Goal: Task Accomplishment & Management: Complete application form

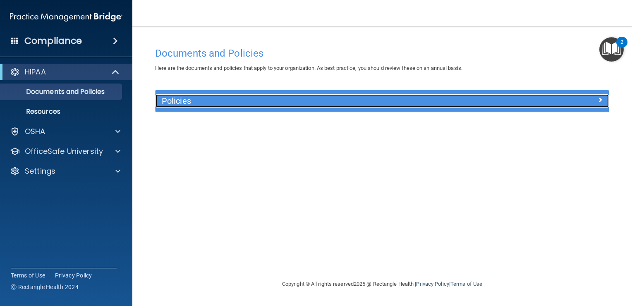
click at [314, 98] on h5 "Policies" at bounding box center [325, 100] width 327 height 9
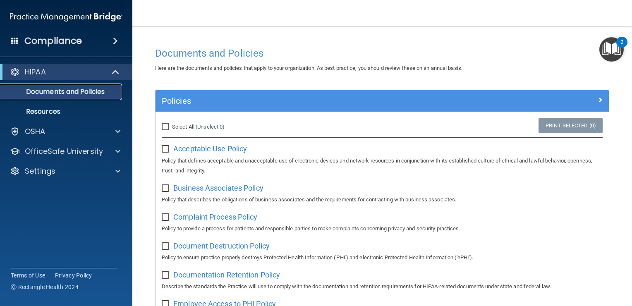
click at [83, 92] on p "Documents and Policies" at bounding box center [61, 92] width 113 height 8
click at [63, 115] on p "Resources" at bounding box center [61, 112] width 113 height 8
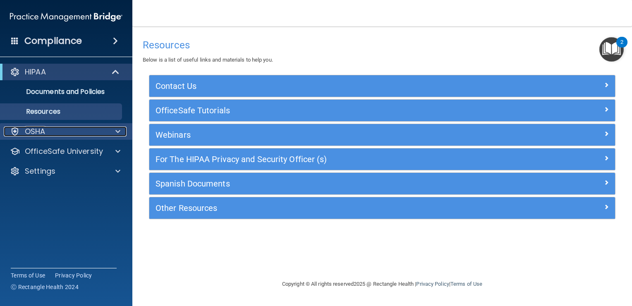
click at [79, 131] on div "OSHA" at bounding box center [55, 132] width 103 height 10
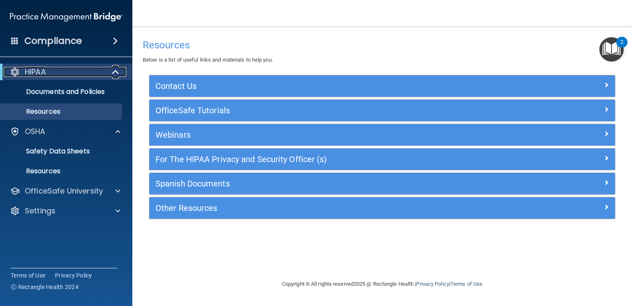
click at [111, 67] on div at bounding box center [116, 72] width 20 height 10
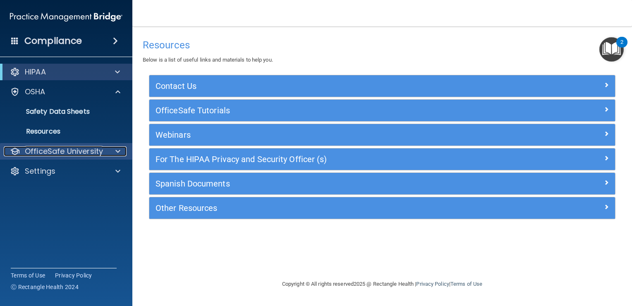
click at [118, 151] on span at bounding box center [117, 151] width 5 height 10
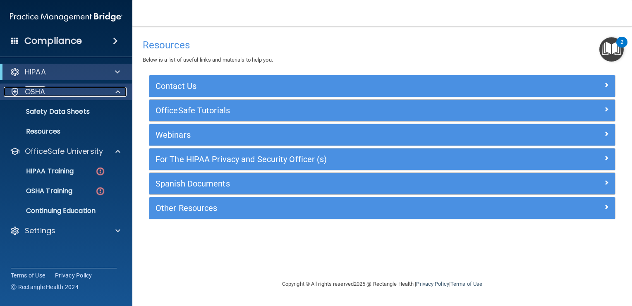
click at [119, 87] on span at bounding box center [117, 92] width 5 height 10
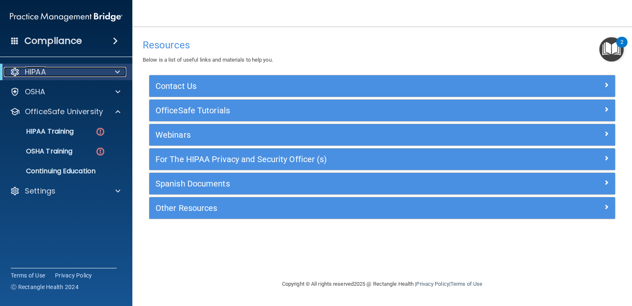
click at [120, 73] on div at bounding box center [116, 72] width 20 height 10
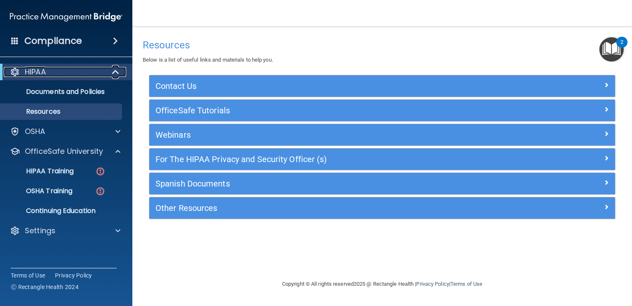
click at [120, 73] on div at bounding box center [116, 72] width 20 height 10
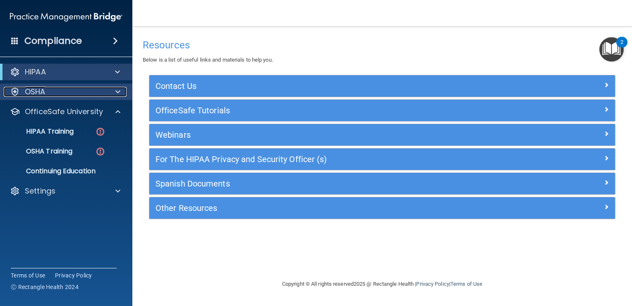
click at [121, 96] on div at bounding box center [116, 92] width 21 height 10
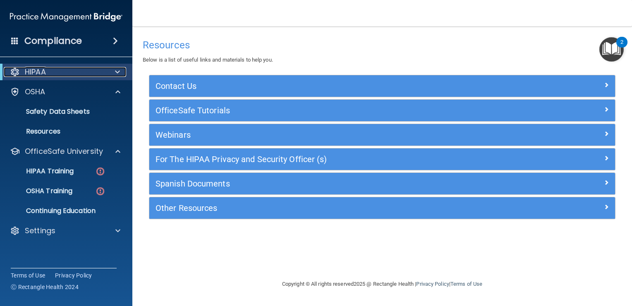
click at [120, 73] on div at bounding box center [116, 72] width 20 height 10
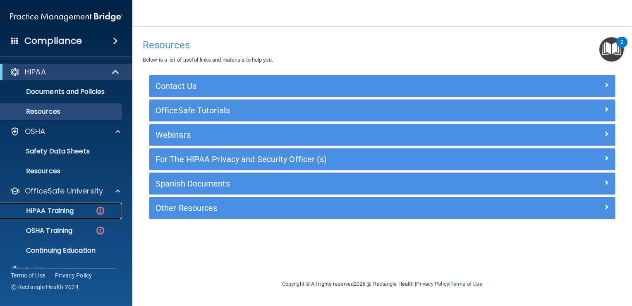
click at [47, 213] on p "HIPAA Training" at bounding box center [39, 211] width 68 height 8
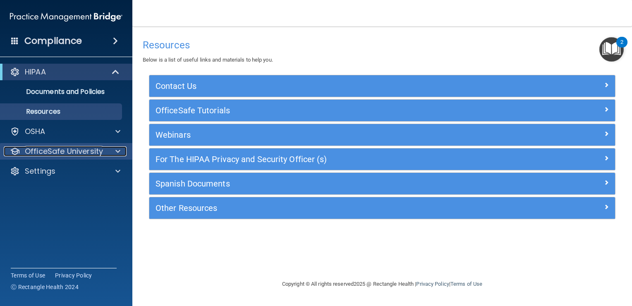
click at [38, 151] on p "OfficeSafe University" at bounding box center [64, 151] width 78 height 10
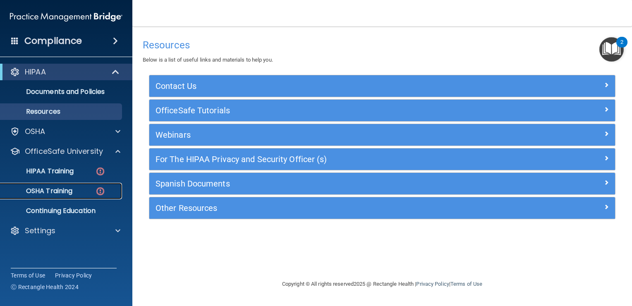
click at [55, 195] on p "OSHA Training" at bounding box center [38, 191] width 67 height 8
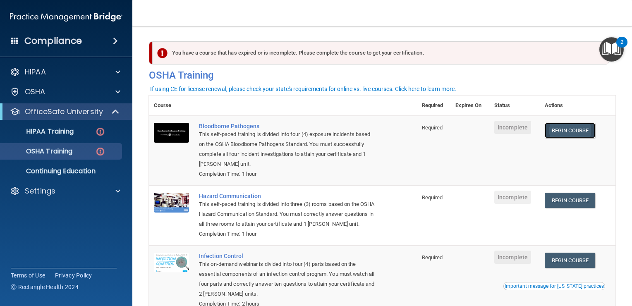
click at [562, 128] on link "Begin Course" at bounding box center [570, 130] width 50 height 15
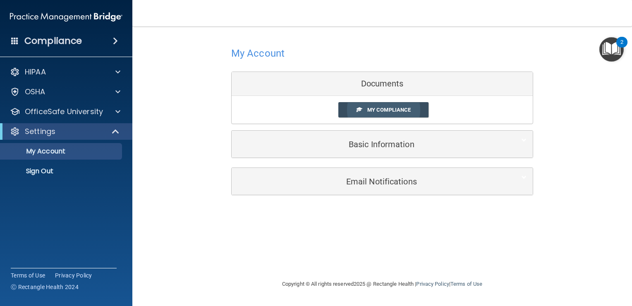
click at [384, 109] on span "My Compliance" at bounding box center [388, 110] width 43 height 6
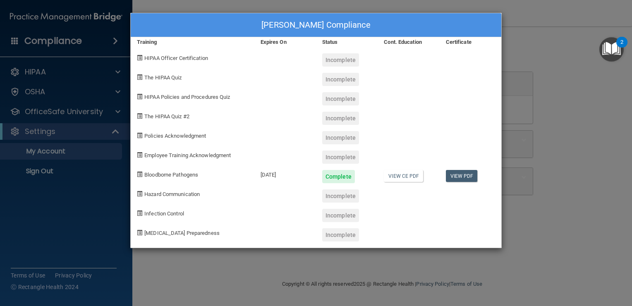
click at [570, 43] on div "Natalie Donofrio's Compliance Training Expires On Status Cont. Education Certif…" at bounding box center [316, 153] width 632 height 306
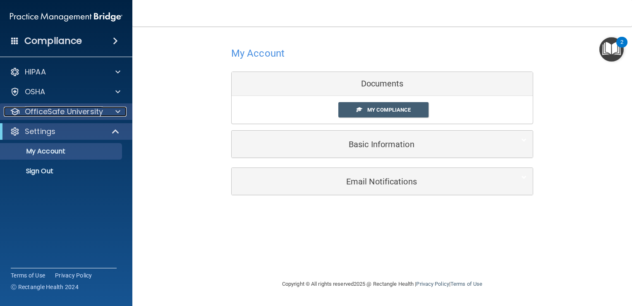
click at [56, 112] on p "OfficeSafe University" at bounding box center [64, 112] width 78 height 10
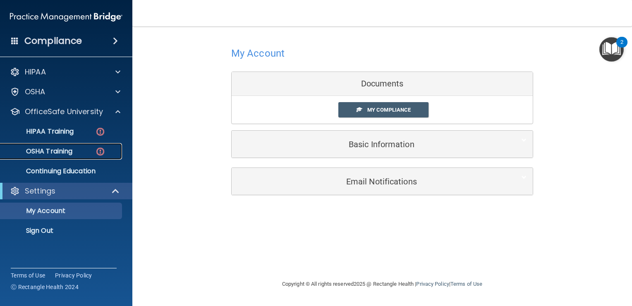
click at [57, 149] on p "OSHA Training" at bounding box center [38, 151] width 67 height 8
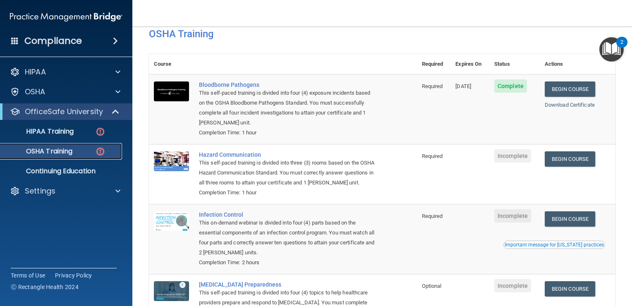
scroll to position [40, 0]
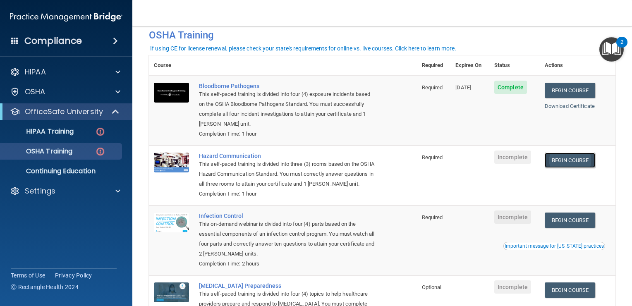
click at [564, 162] on link "Begin Course" at bounding box center [570, 160] width 50 height 15
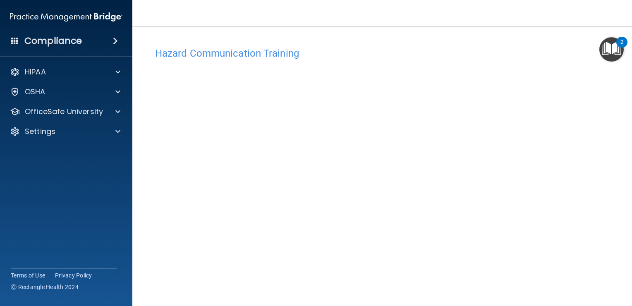
scroll to position [5, 0]
click at [604, 141] on div "Hazard Communication Training This course doesn’t expire until . Are you sure y…" at bounding box center [382, 190] width 466 height 305
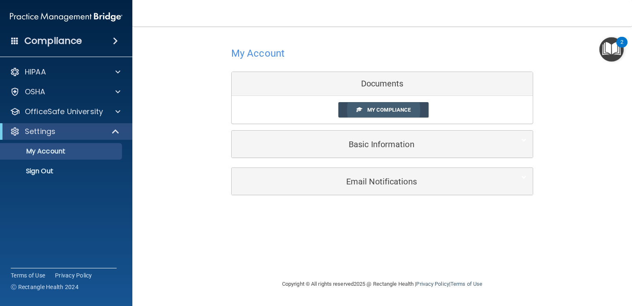
click at [365, 110] on link "My Compliance" at bounding box center [383, 109] width 91 height 15
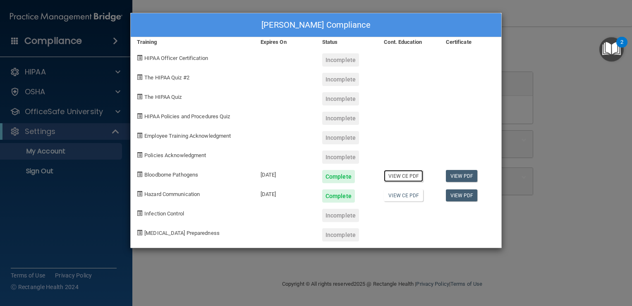
click at [400, 175] on link "View CE PDF" at bounding box center [403, 176] width 39 height 12
click at [552, 106] on div "Natalie Donofrio's Compliance Training Expires On Status Cont. Education Certif…" at bounding box center [316, 153] width 632 height 306
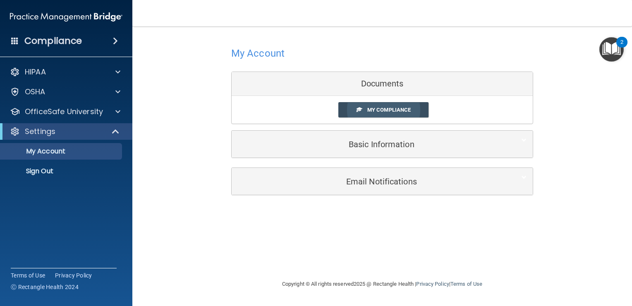
click at [362, 112] on link "My Compliance" at bounding box center [383, 109] width 91 height 15
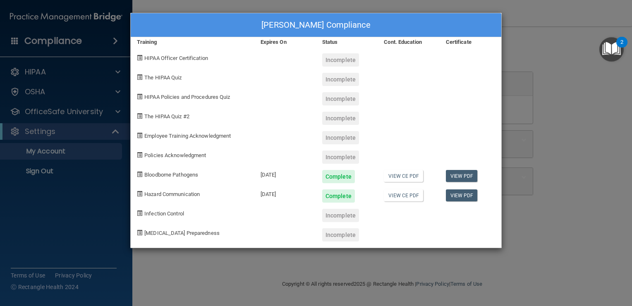
click at [537, 106] on div "Natalie Donofrio's Compliance Training Expires On Status Cont. Education Certif…" at bounding box center [316, 153] width 632 height 306
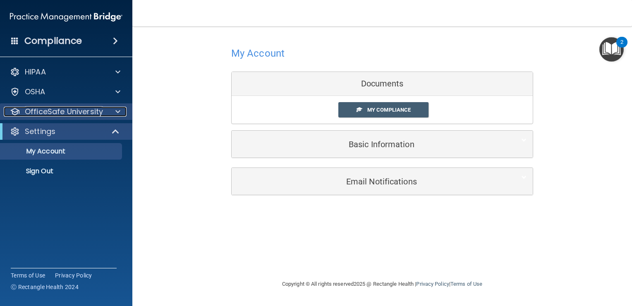
click at [103, 110] on div "OfficeSafe University" at bounding box center [55, 112] width 103 height 10
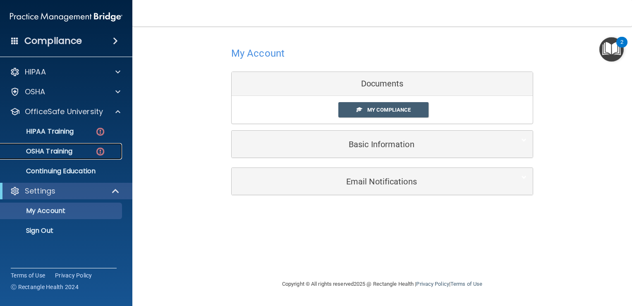
click at [75, 144] on link "OSHA Training" at bounding box center [57, 151] width 130 height 17
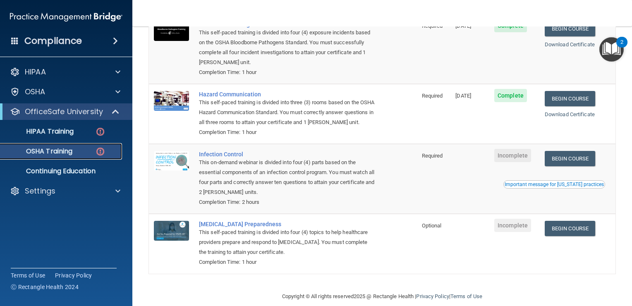
scroll to position [112, 0]
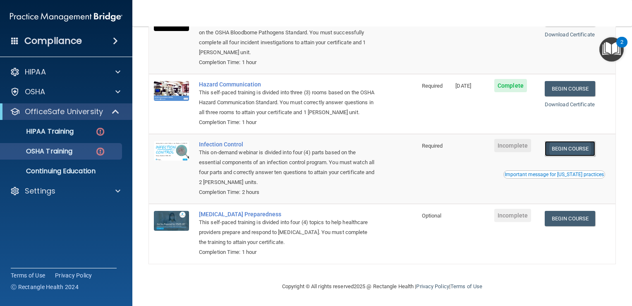
click at [575, 154] on link "Begin Course" at bounding box center [570, 148] width 50 height 15
click at [113, 109] on span at bounding box center [116, 112] width 7 height 10
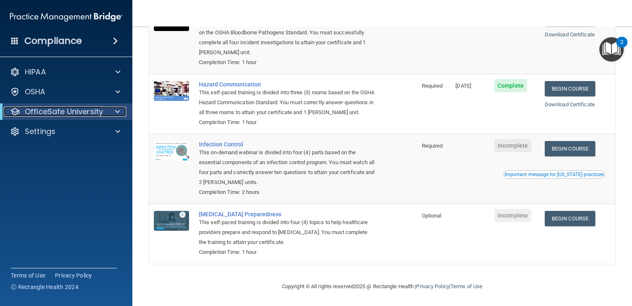
click at [113, 109] on div at bounding box center [116, 112] width 20 height 10
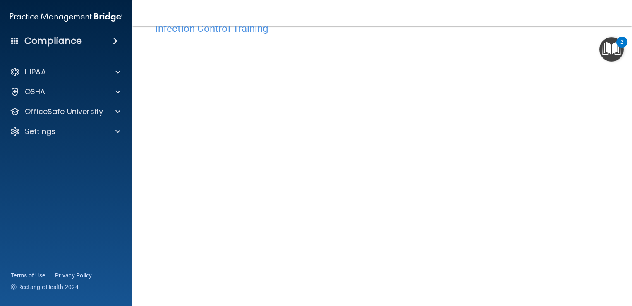
scroll to position [26, 0]
click at [590, 112] on div "Infection Control Training This course doesn’t expire until . Are you sure you …" at bounding box center [382, 160] width 466 height 286
click at [120, 118] on div "OfficeSafe University" at bounding box center [66, 111] width 133 height 17
click at [90, 116] on p "OfficeSafe University" at bounding box center [64, 112] width 78 height 10
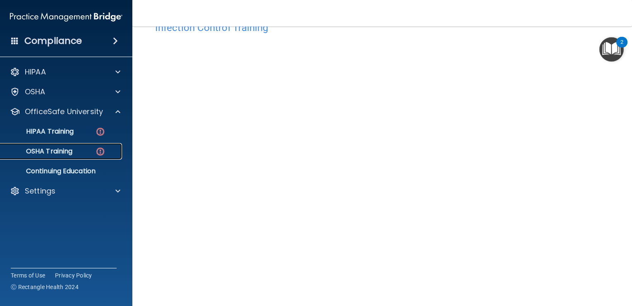
click at [95, 148] on img at bounding box center [100, 151] width 10 height 10
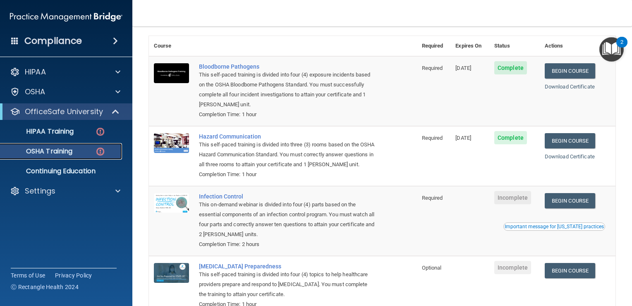
scroll to position [59, 0]
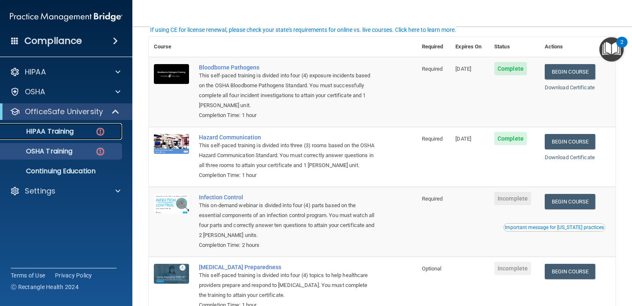
click at [34, 134] on p "HIPAA Training" at bounding box center [39, 131] width 68 height 8
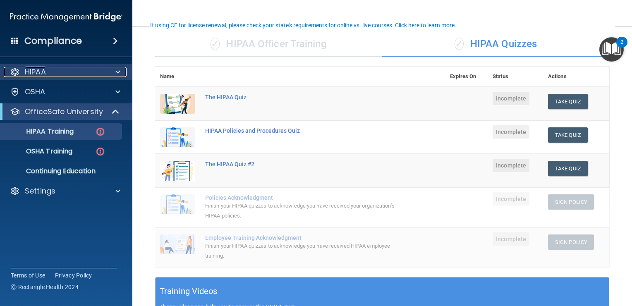
click at [30, 72] on p "HIPAA" at bounding box center [35, 72] width 21 height 10
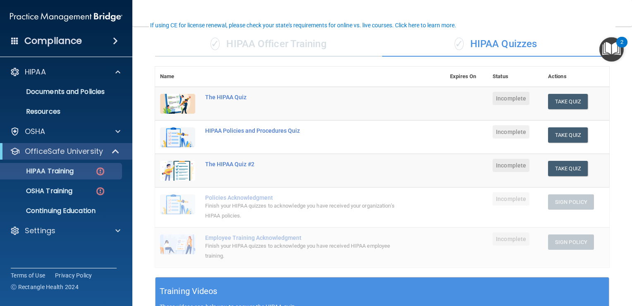
click at [115, 41] on span at bounding box center [115, 41] width 5 height 10
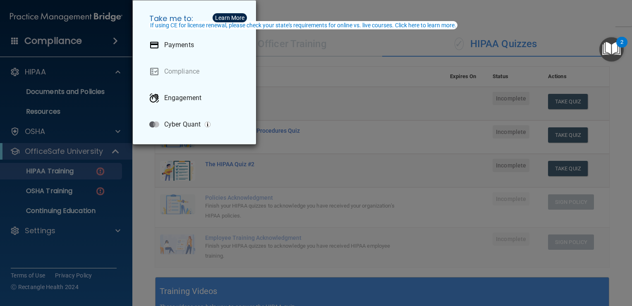
click at [40, 79] on div "Take me to: Payments Compliance Engagement Cyber Quant" at bounding box center [316, 153] width 632 height 306
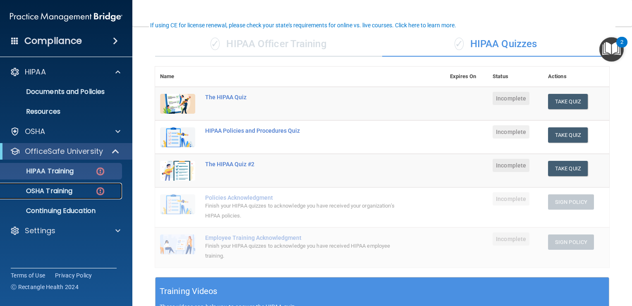
click at [98, 187] on img at bounding box center [100, 191] width 10 height 10
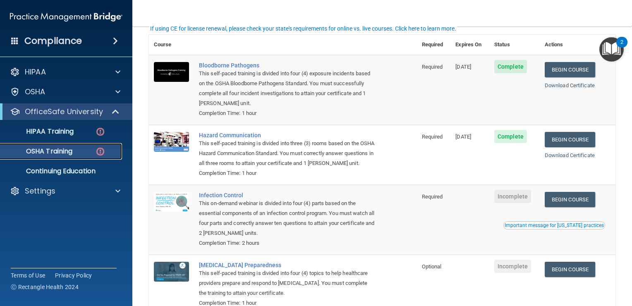
scroll to position [60, 0]
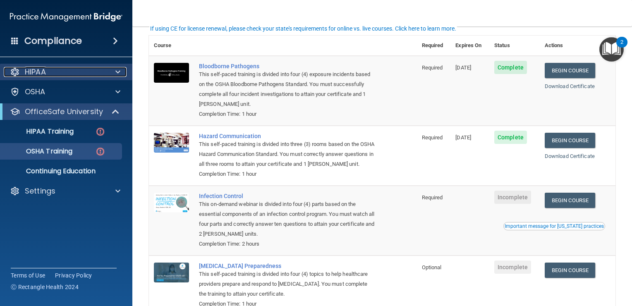
click at [27, 72] on p "HIPAA" at bounding box center [35, 72] width 21 height 10
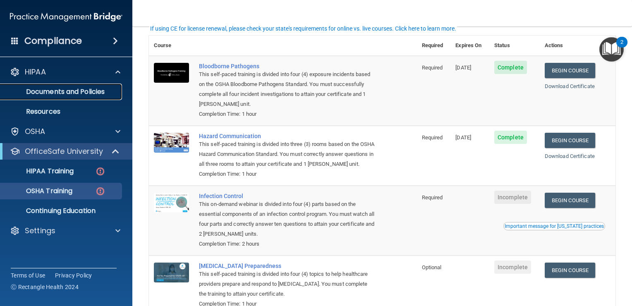
click at [95, 96] on p "Documents and Policies" at bounding box center [61, 92] width 113 height 8
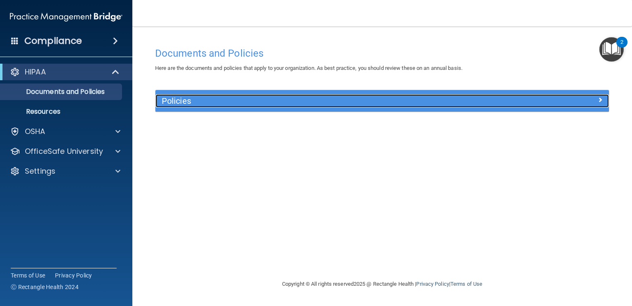
click at [205, 104] on h5 "Policies" at bounding box center [325, 100] width 327 height 9
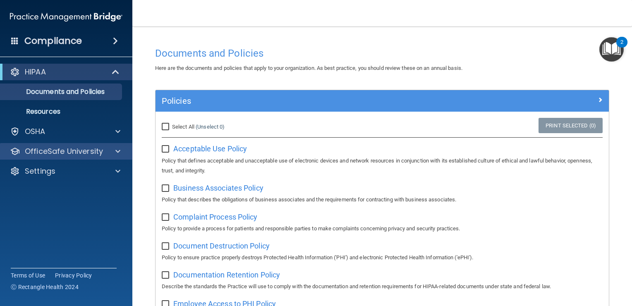
click at [49, 146] on div "OfficeSafe University" at bounding box center [66, 151] width 133 height 17
click at [113, 151] on div at bounding box center [116, 151] width 21 height 10
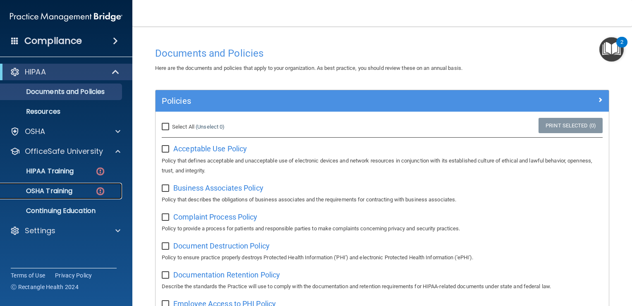
click at [57, 187] on p "OSHA Training" at bounding box center [38, 191] width 67 height 8
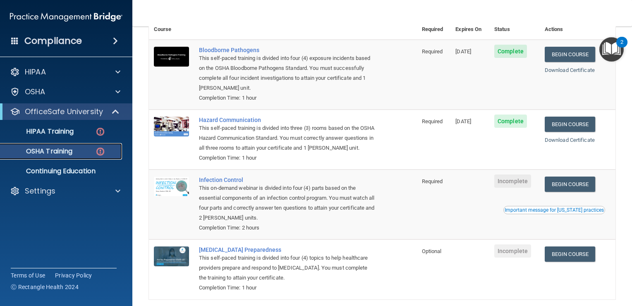
scroll to position [123, 0]
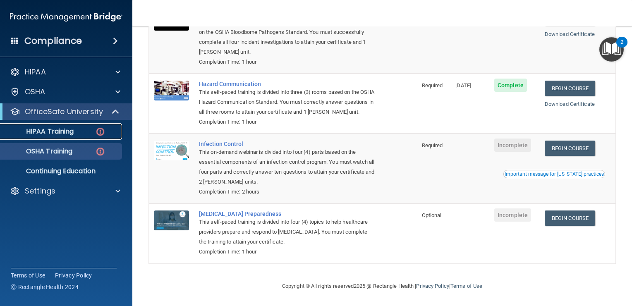
click at [35, 133] on p "HIPAA Training" at bounding box center [39, 131] width 68 height 8
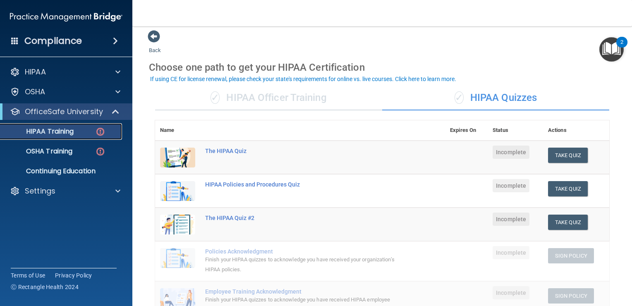
scroll to position [5, 0]
click at [43, 147] on p "OSHA Training" at bounding box center [38, 151] width 67 height 8
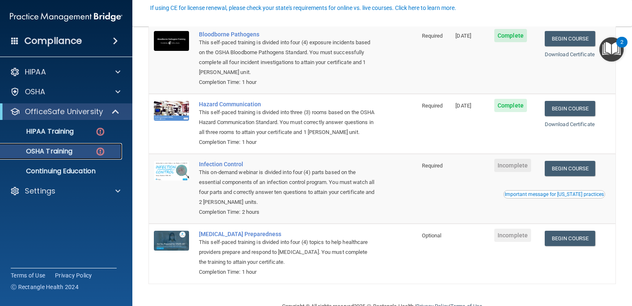
scroll to position [94, 0]
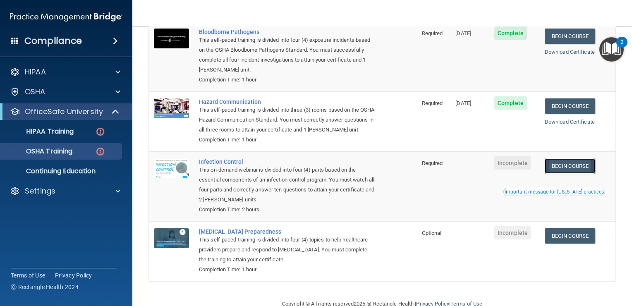
click at [583, 174] on link "Begin Course" at bounding box center [570, 165] width 50 height 15
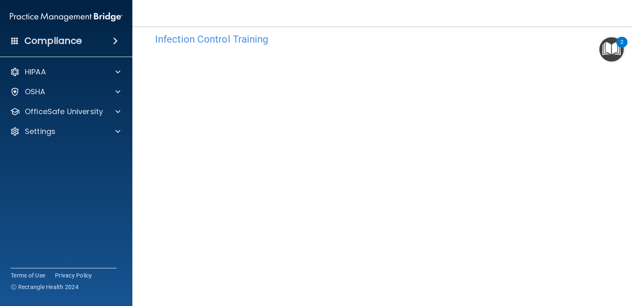
scroll to position [14, 0]
click at [64, 113] on p "OfficeSafe University" at bounding box center [64, 112] width 78 height 10
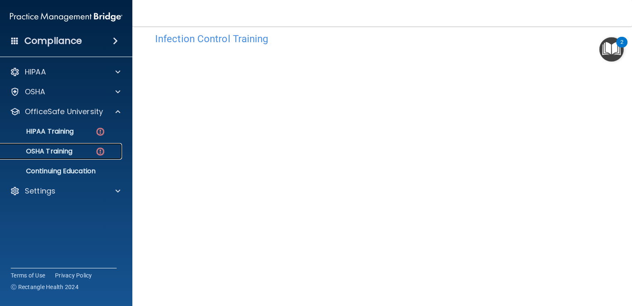
click at [71, 150] on p "OSHA Training" at bounding box center [38, 151] width 67 height 8
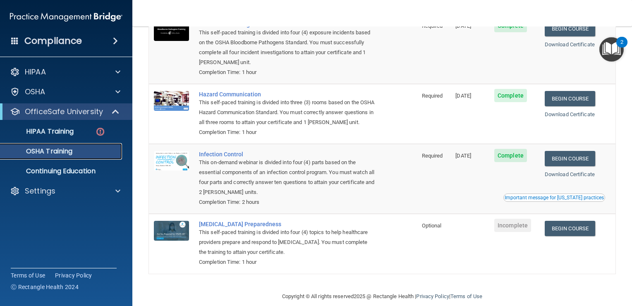
scroll to position [100, 0]
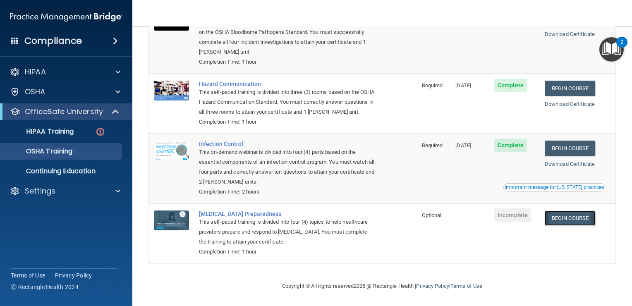
click at [563, 217] on link "Begin Course" at bounding box center [570, 217] width 50 height 15
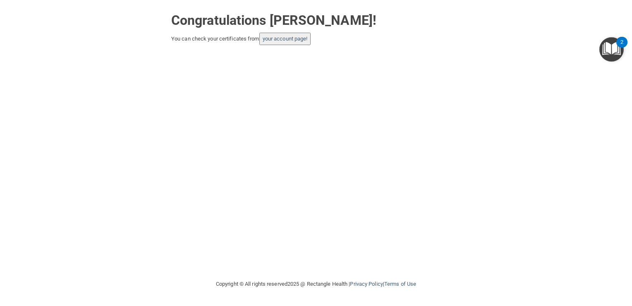
click at [283, 42] on button "your account page!" at bounding box center [285, 39] width 52 height 12
click at [290, 40] on link "your account page!" at bounding box center [285, 39] width 45 height 6
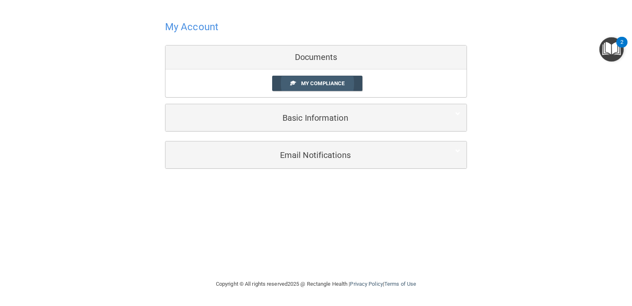
click at [321, 84] on span "My Compliance" at bounding box center [322, 83] width 43 height 6
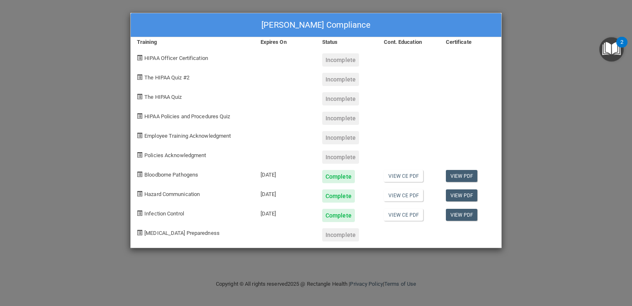
click at [539, 74] on div "[PERSON_NAME] Compliance Training Expires On Status Cont. Education Certificate…" at bounding box center [316, 153] width 632 height 306
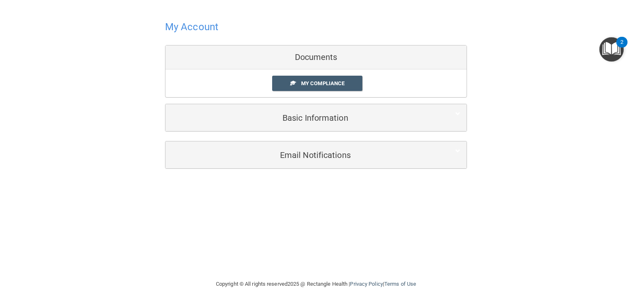
click at [385, 22] on div at bounding box center [316, 27] width 302 height 20
click at [187, 30] on h4 "My Account" at bounding box center [191, 27] width 53 height 11
click at [313, 79] on link "My Compliance" at bounding box center [317, 83] width 91 height 15
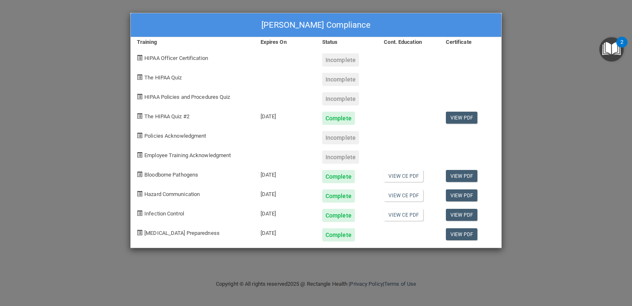
click at [171, 97] on span "HIPAA Policies and Procedures Quiz" at bounding box center [187, 97] width 86 height 6
click at [141, 95] on span at bounding box center [139, 96] width 5 height 5
click at [542, 38] on div "[PERSON_NAME] Compliance Training Expires On Status Cont. Education Certificate…" at bounding box center [316, 153] width 632 height 306
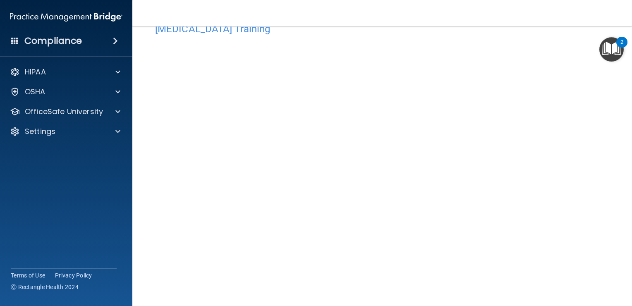
scroll to position [48, 0]
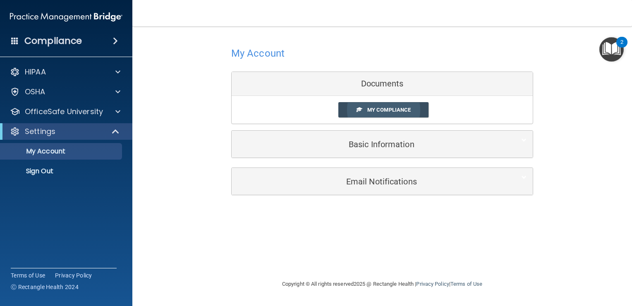
click at [381, 104] on link "My Compliance" at bounding box center [383, 109] width 91 height 15
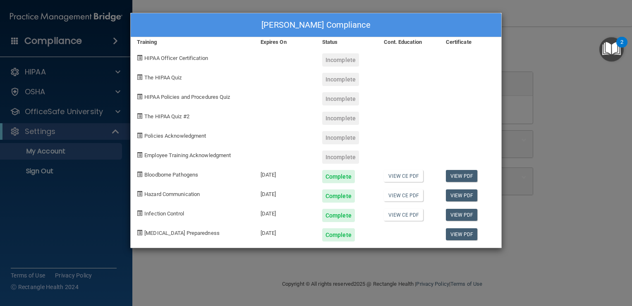
click at [554, 60] on div "Natalie Donofrio's Compliance Training Expires On Status Cont. Education Certif…" at bounding box center [316, 153] width 632 height 306
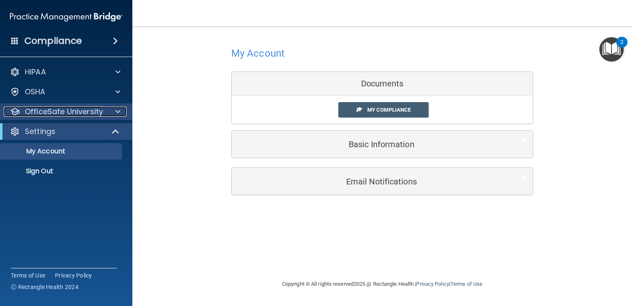
click at [99, 111] on p "OfficeSafe University" at bounding box center [64, 112] width 78 height 10
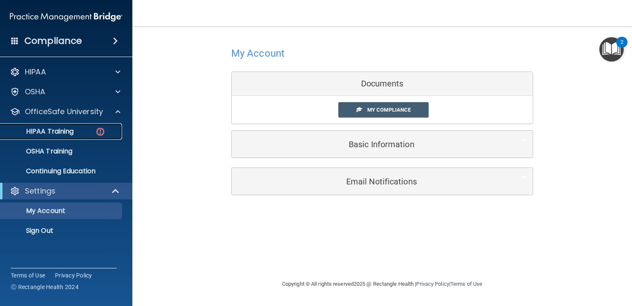
click at [39, 131] on p "HIPAA Training" at bounding box center [39, 131] width 68 height 8
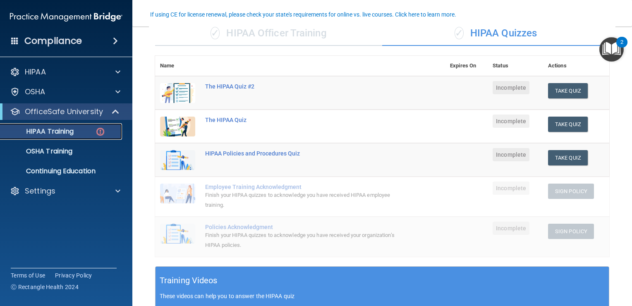
scroll to position [70, 0]
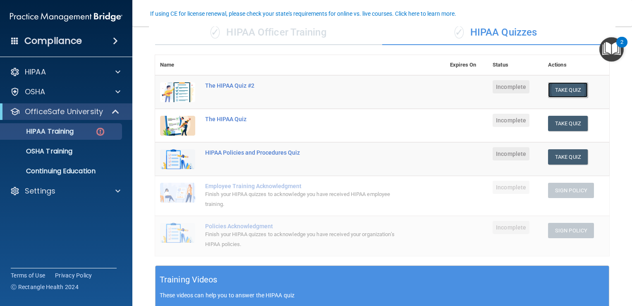
click at [559, 83] on button "Take Quiz" at bounding box center [568, 89] width 40 height 15
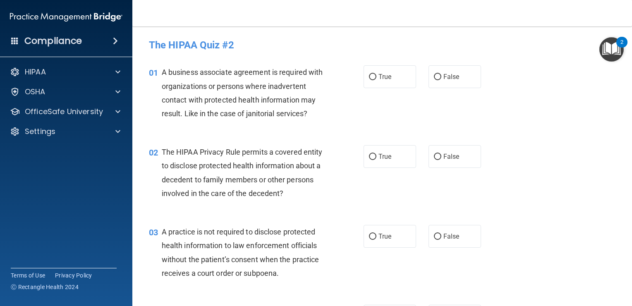
click at [559, 82] on div "01 A business associate agreement is required with organizations or persons whe…" at bounding box center [382, 95] width 479 height 80
click at [434, 74] on input "False" at bounding box center [437, 77] width 7 height 6
radio input "true"
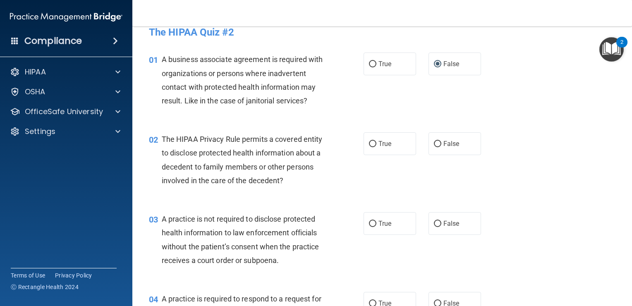
scroll to position [13, 0]
click at [364, 143] on label "True" at bounding box center [389, 143] width 53 height 23
click at [369, 143] on input "True" at bounding box center [372, 144] width 7 height 6
radio input "true"
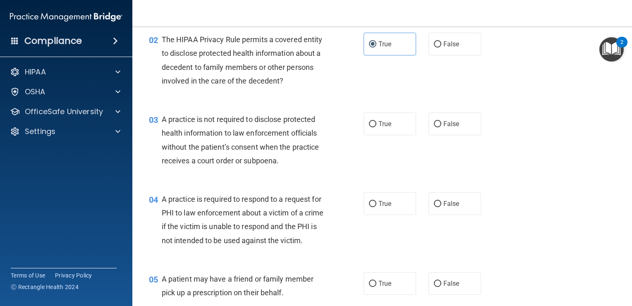
scroll to position [112, 0]
click at [434, 121] on input "False" at bounding box center [437, 124] width 7 height 6
radio input "true"
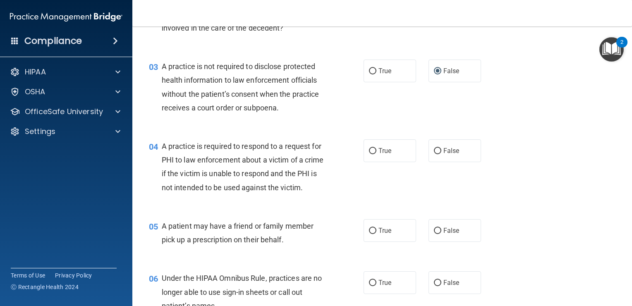
scroll to position [170, 0]
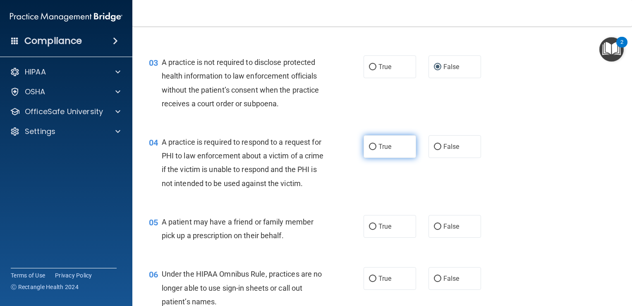
click at [371, 146] on input "True" at bounding box center [372, 147] width 7 height 6
radio input "true"
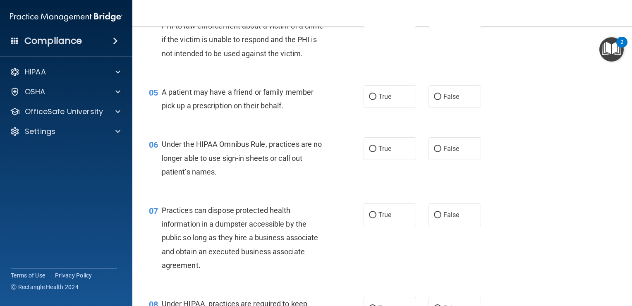
scroll to position [299, 0]
click at [369, 100] on input "True" at bounding box center [372, 97] width 7 height 6
radio input "true"
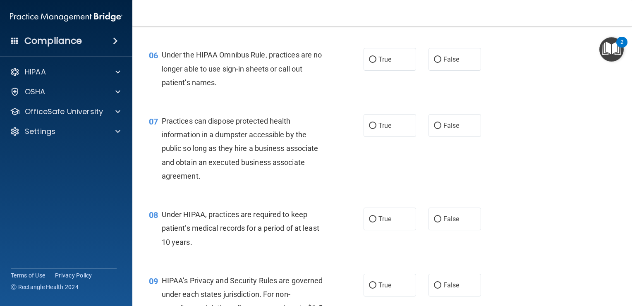
scroll to position [388, 0]
click at [434, 63] on input "False" at bounding box center [437, 60] width 7 height 6
radio input "true"
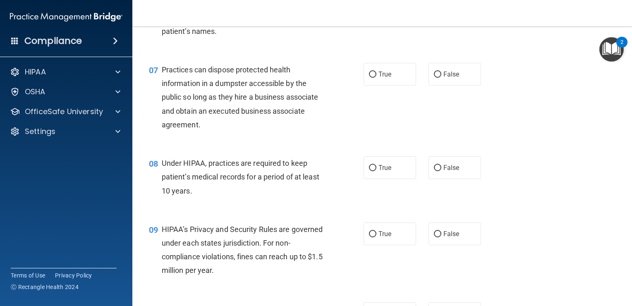
scroll to position [441, 0]
click at [434, 76] on input "False" at bounding box center [437, 73] width 7 height 6
radio input "true"
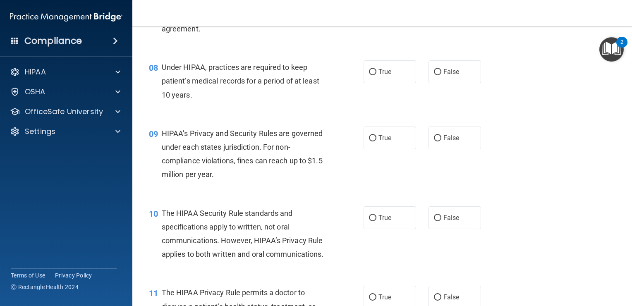
scroll to position [536, 0]
click at [434, 75] on input "False" at bounding box center [437, 72] width 7 height 6
radio input "true"
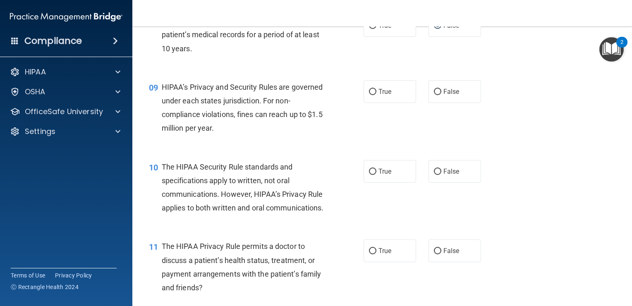
scroll to position [583, 0]
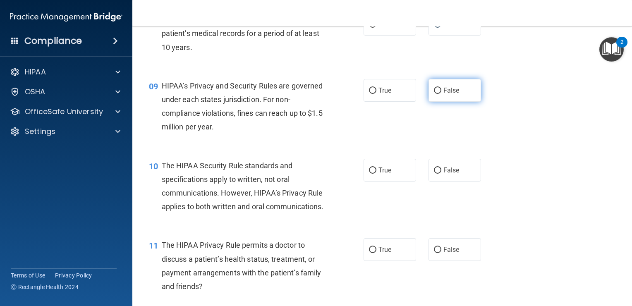
click at [435, 94] on input "False" at bounding box center [437, 91] width 7 height 6
radio input "true"
click at [364, 182] on label "True" at bounding box center [389, 170] width 53 height 23
click at [369, 174] on input "True" at bounding box center [372, 170] width 7 height 6
radio input "true"
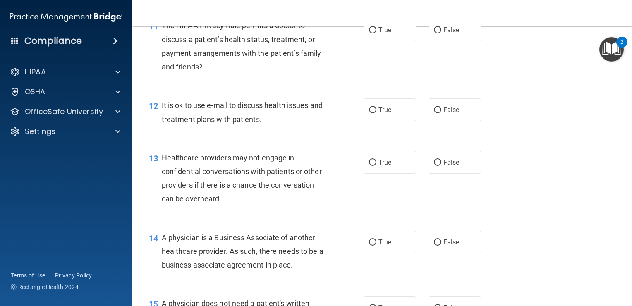
scroll to position [803, 0]
click at [371, 33] on input "True" at bounding box center [372, 30] width 7 height 6
radio input "true"
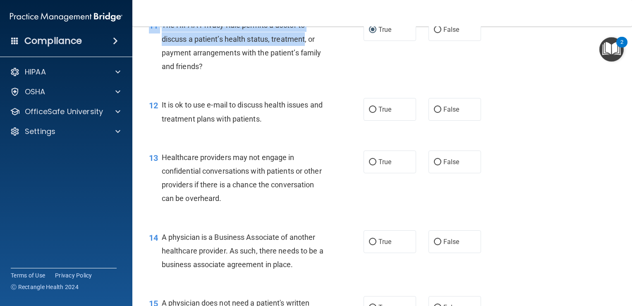
drag, startPoint x: 304, startPoint y: 67, endPoint x: 293, endPoint y: 16, distance: 51.7
click at [293, 16] on div "Toggle navigation Natalie Donofrio ndonofrio@stswell.com Manage My Enterprise S…" at bounding box center [382, 153] width 500 height 306
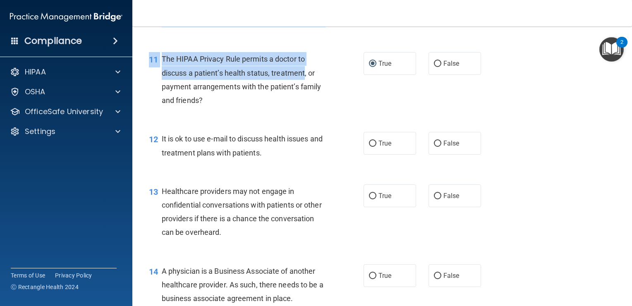
click at [475, 122] on div "11 The HIPAA Privacy Rule permits a doctor to discuss a patient’s health status…" at bounding box center [382, 82] width 479 height 80
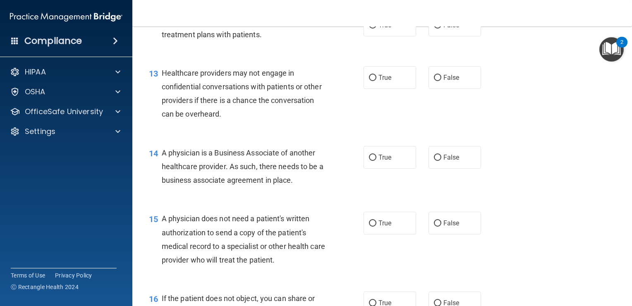
scroll to position [889, 0]
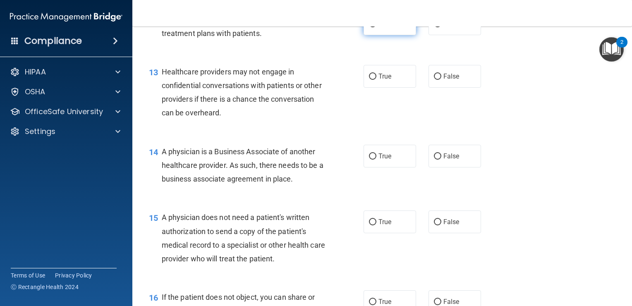
click at [369, 27] on input "True" at bounding box center [372, 24] width 7 height 6
radio input "true"
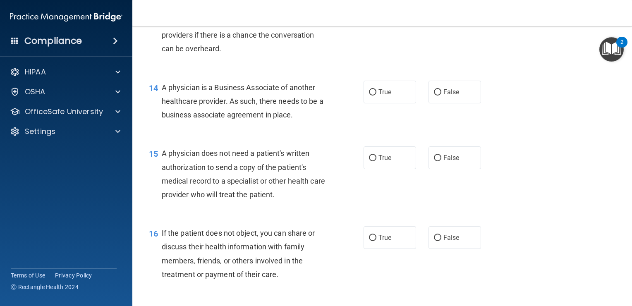
scroll to position [954, 0]
click at [436, 15] on input "False" at bounding box center [437, 12] width 7 height 6
radio input "true"
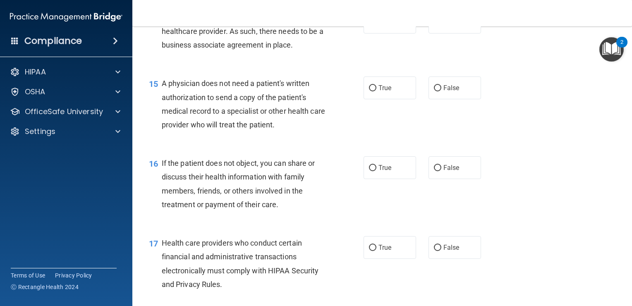
scroll to position [1023, 0]
click at [434, 26] on input "False" at bounding box center [437, 22] width 7 height 6
radio input "true"
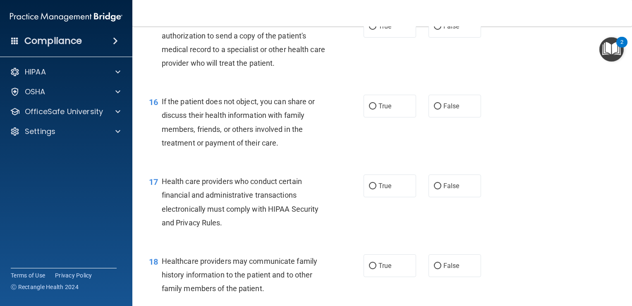
scroll to position [1084, 0]
click at [369, 30] on input "True" at bounding box center [372, 27] width 7 height 6
radio input "true"
click at [369, 110] on input "True" at bounding box center [372, 107] width 7 height 6
radio input "true"
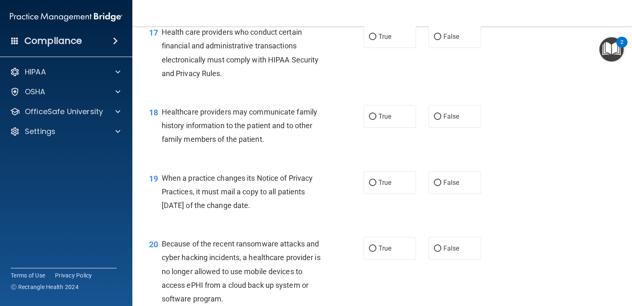
scroll to position [1233, 0]
click at [371, 41] on input "True" at bounding box center [372, 37] width 7 height 6
radio input "true"
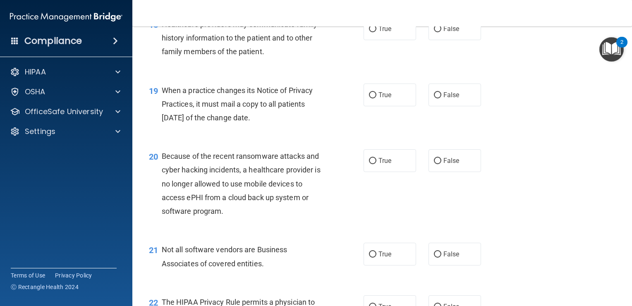
scroll to position [1321, 0]
click at [434, 99] on input "False" at bounding box center [437, 96] width 7 height 6
radio input "true"
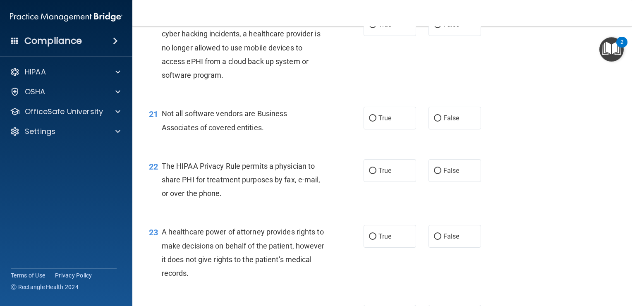
scroll to position [1457, 0]
click at [434, 29] on input "False" at bounding box center [437, 25] width 7 height 6
radio input "true"
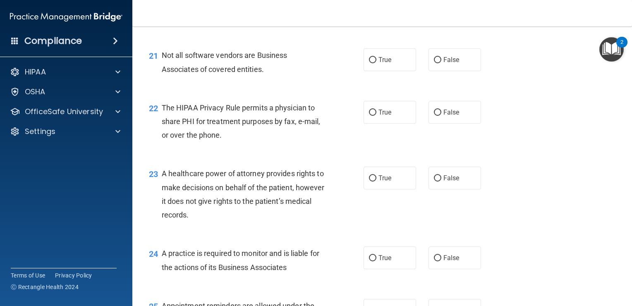
scroll to position [1517, 0]
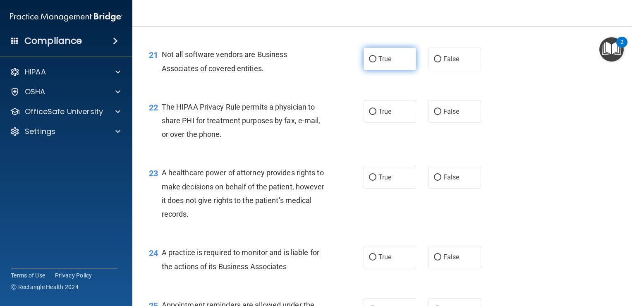
click at [369, 62] on input "True" at bounding box center [372, 59] width 7 height 6
radio input "true"
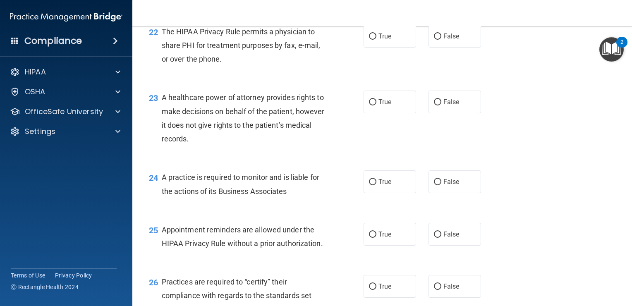
scroll to position [1592, 0]
click at [369, 40] on input "True" at bounding box center [372, 37] width 7 height 6
radio input "true"
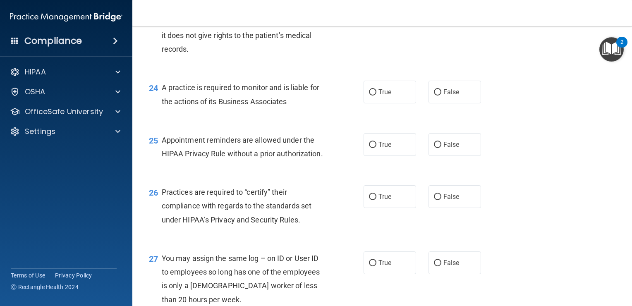
scroll to position [1683, 0]
click at [435, 15] on input "False" at bounding box center [437, 12] width 7 height 6
radio input "true"
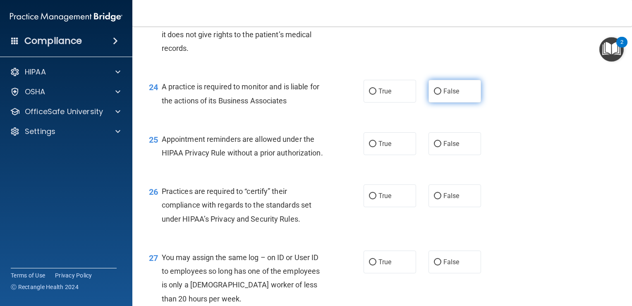
click at [434, 95] on input "False" at bounding box center [437, 91] width 7 height 6
radio input "true"
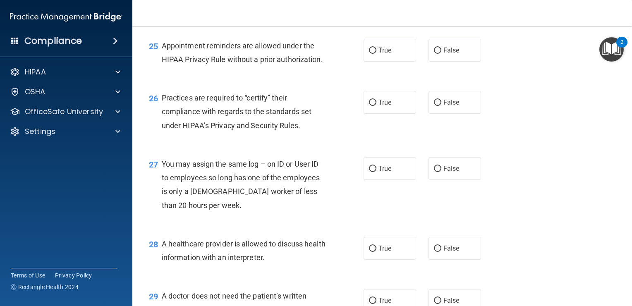
scroll to position [1776, 0]
click at [371, 53] on input "True" at bounding box center [372, 50] width 7 height 6
radio input "true"
click at [434, 105] on input "False" at bounding box center [437, 102] width 7 height 6
radio input "true"
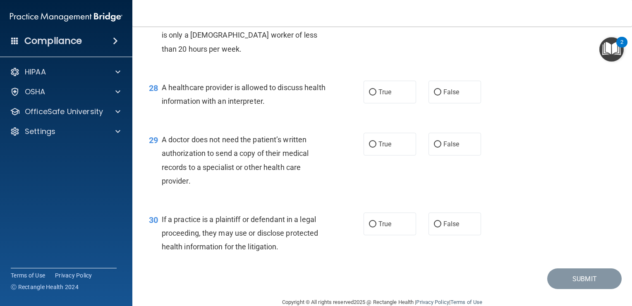
scroll to position [1933, 0]
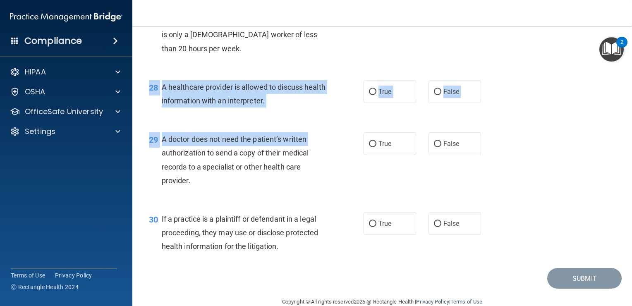
drag, startPoint x: 316, startPoint y: 175, endPoint x: 440, endPoint y: 160, distance: 125.7
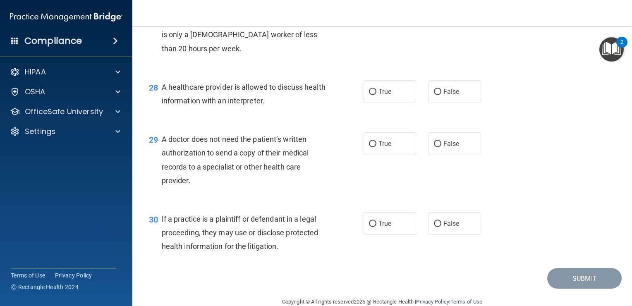
click at [351, 70] on div "27 You may assign the same log – on ID or User ID to employees so long has one …" at bounding box center [382, 30] width 479 height 80
click at [434, 15] on input "False" at bounding box center [437, 12] width 7 height 6
radio input "true"
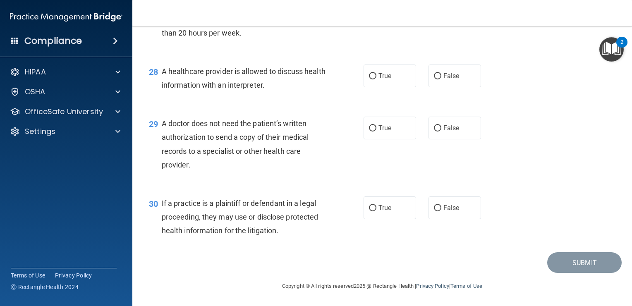
scroll to position [1977, 0]
click at [369, 79] on input "True" at bounding box center [372, 76] width 7 height 6
radio input "true"
click at [369, 126] on input "True" at bounding box center [372, 128] width 7 height 6
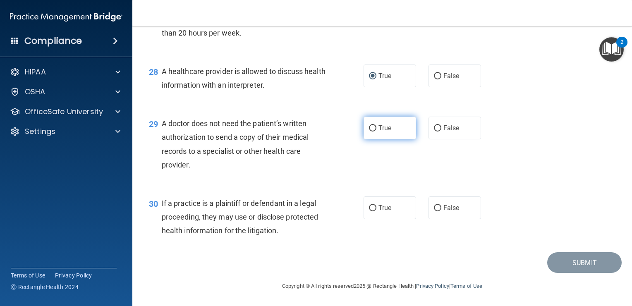
radio input "true"
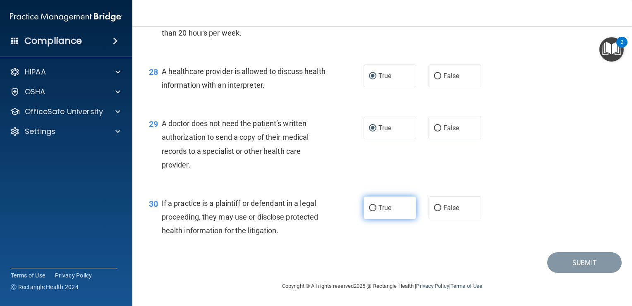
click at [370, 208] on input "True" at bounding box center [372, 208] width 7 height 6
radio input "true"
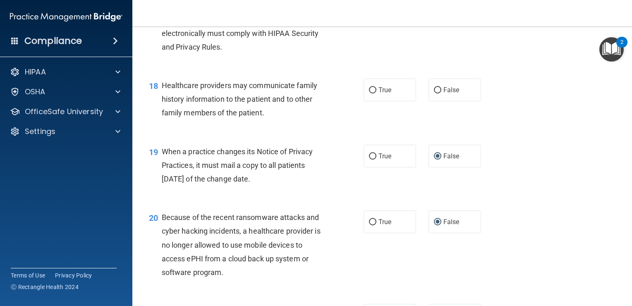
scroll to position [1245, 0]
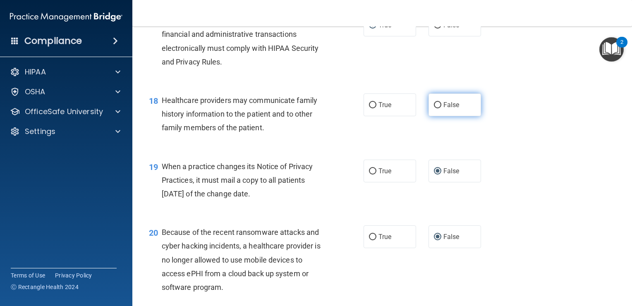
click at [438, 116] on label "False" at bounding box center [454, 104] width 53 height 23
click at [438, 108] on input "False" at bounding box center [437, 105] width 7 height 6
radio input "true"
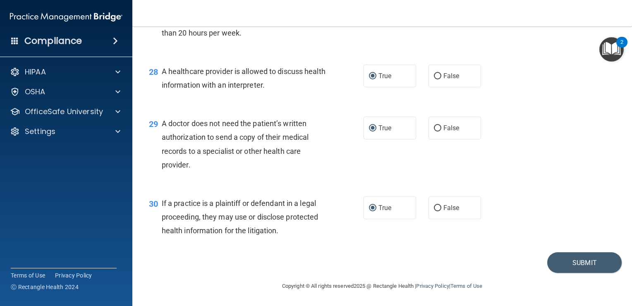
scroll to position [1971, 0]
click at [568, 273] on button "Submit" at bounding box center [584, 262] width 74 height 21
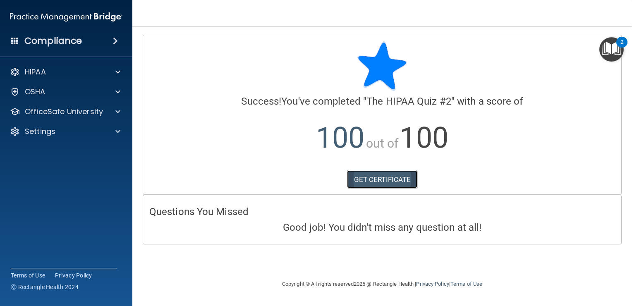
click at [374, 182] on link "GET CERTIFICATE" at bounding box center [382, 179] width 71 height 18
click at [114, 113] on div at bounding box center [116, 112] width 21 height 10
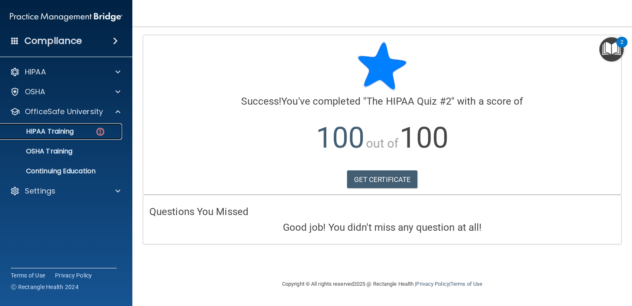
click at [35, 131] on p "HIPAA Training" at bounding box center [39, 131] width 68 height 8
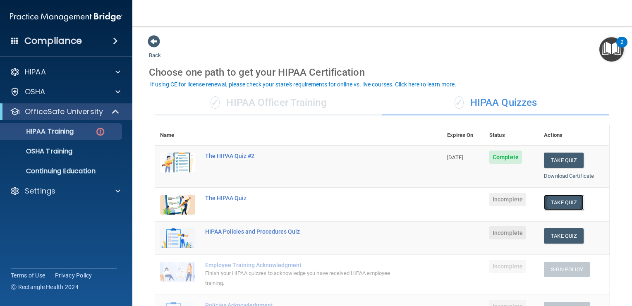
click at [559, 202] on button "Take Quiz" at bounding box center [564, 202] width 40 height 15
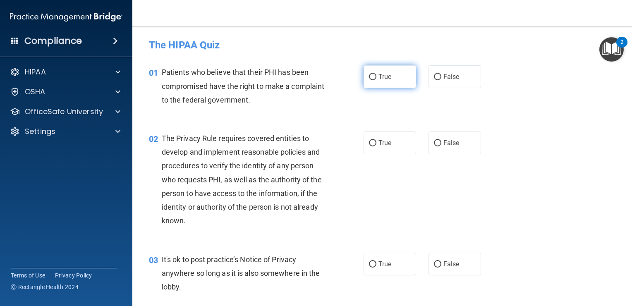
click at [371, 78] on input "True" at bounding box center [372, 77] width 7 height 6
radio input "true"
click at [434, 142] on input "False" at bounding box center [437, 143] width 7 height 6
radio input "true"
click at [435, 266] on input "False" at bounding box center [437, 264] width 7 height 6
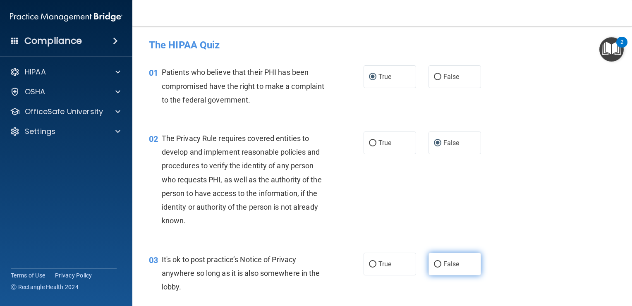
radio input "true"
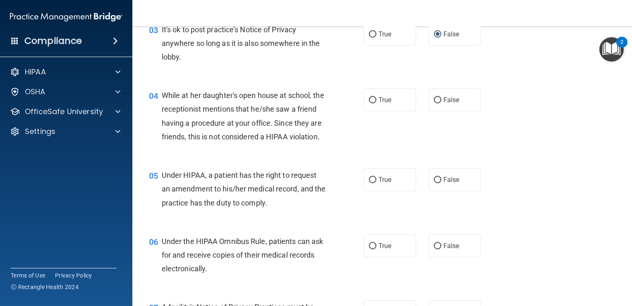
scroll to position [231, 0]
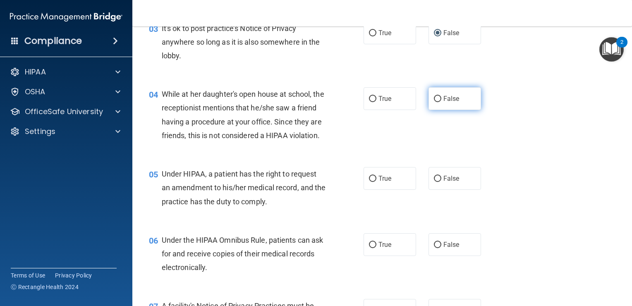
click at [435, 98] on input "False" at bounding box center [437, 99] width 7 height 6
radio input "true"
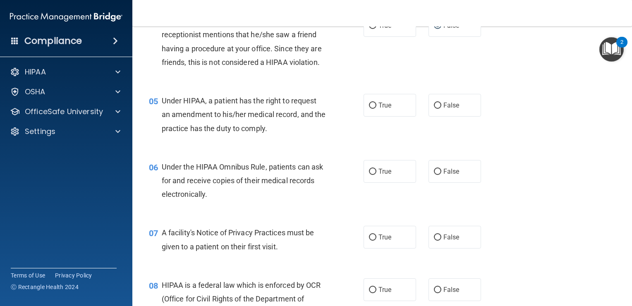
scroll to position [307, 0]
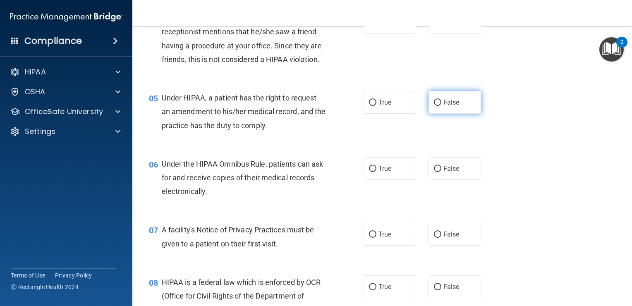
click at [428, 114] on label "False" at bounding box center [454, 102] width 53 height 23
click at [434, 106] on input "False" at bounding box center [437, 103] width 7 height 6
radio input "true"
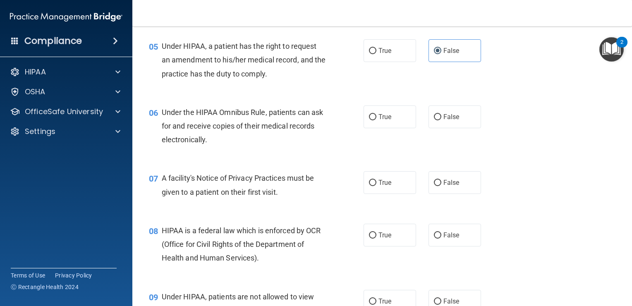
scroll to position [359, 0]
click at [369, 128] on label "True" at bounding box center [389, 116] width 53 height 23
click at [369, 120] on input "True" at bounding box center [372, 117] width 7 height 6
radio input "true"
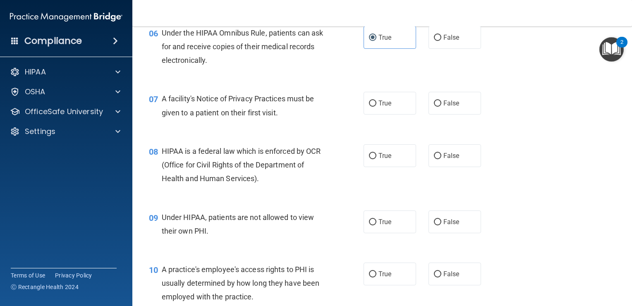
scroll to position [439, 0]
click at [372, 106] on input "True" at bounding box center [372, 103] width 7 height 6
radio input "true"
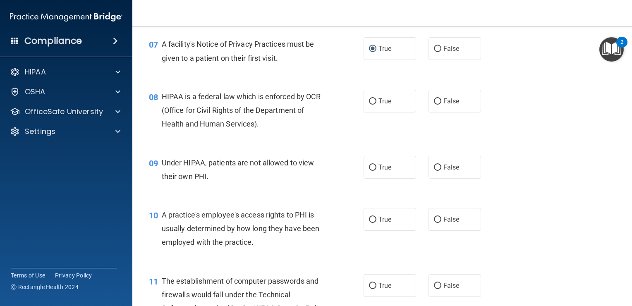
scroll to position [493, 0]
click at [369, 105] on input "True" at bounding box center [372, 101] width 7 height 6
radio input "true"
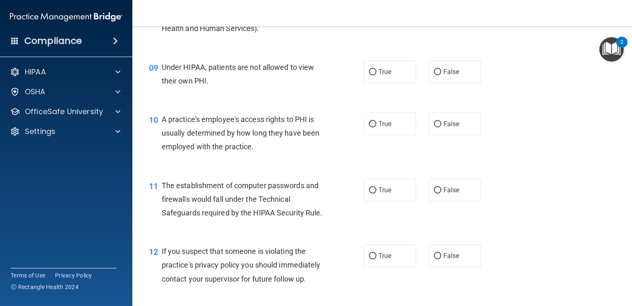
scroll to position [589, 0]
click at [434, 75] on input "False" at bounding box center [437, 72] width 7 height 6
radio input "true"
click at [434, 127] on input "False" at bounding box center [437, 124] width 7 height 6
radio input "true"
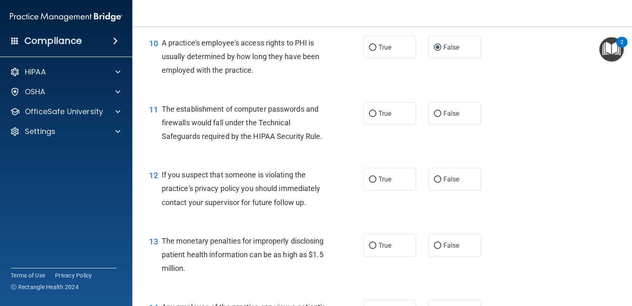
scroll to position [667, 0]
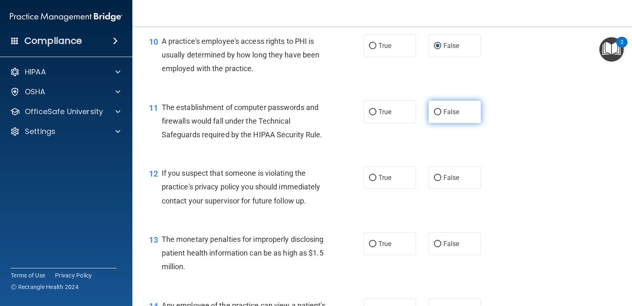
click at [434, 115] on input "False" at bounding box center [437, 112] width 7 height 6
radio input "true"
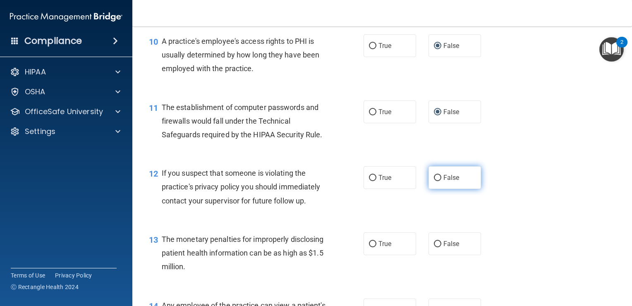
click at [434, 181] on input "False" at bounding box center [437, 178] width 7 height 6
radio input "true"
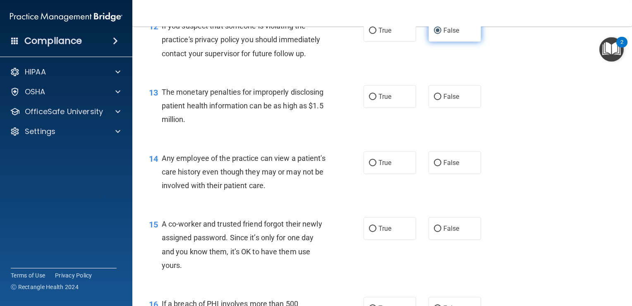
scroll to position [815, 0]
click at [374, 107] on label "True" at bounding box center [389, 95] width 53 height 23
click at [374, 99] on input "True" at bounding box center [372, 96] width 7 height 6
radio input "true"
click at [434, 165] on input "False" at bounding box center [437, 162] width 7 height 6
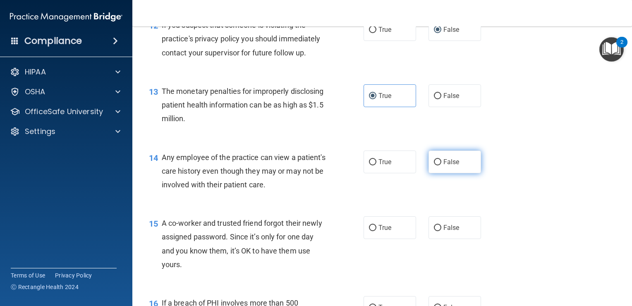
radio input "true"
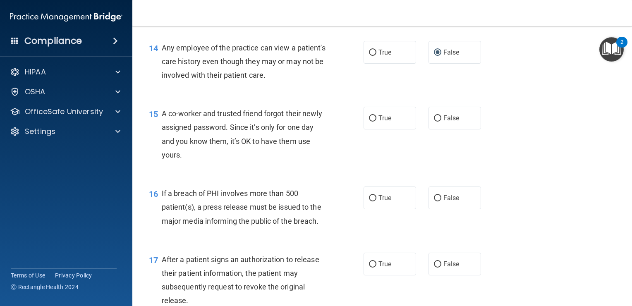
scroll to position [925, 0]
click at [435, 121] on input "False" at bounding box center [437, 118] width 7 height 6
radio input "true"
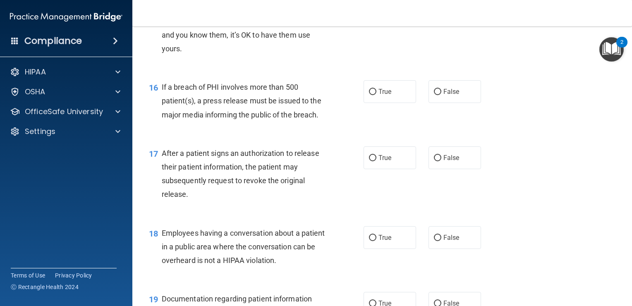
scroll to position [1037, 0]
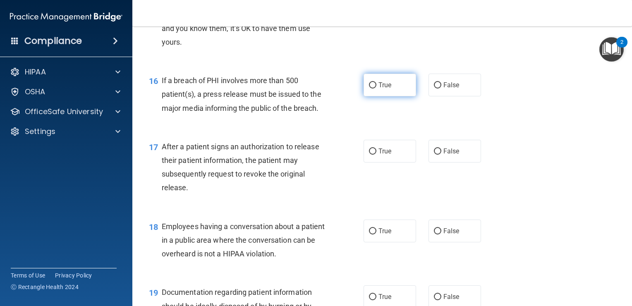
click at [378, 89] on span "True" at bounding box center [384, 85] width 13 height 8
click at [376, 88] on input "True" at bounding box center [372, 85] width 7 height 6
radio input "true"
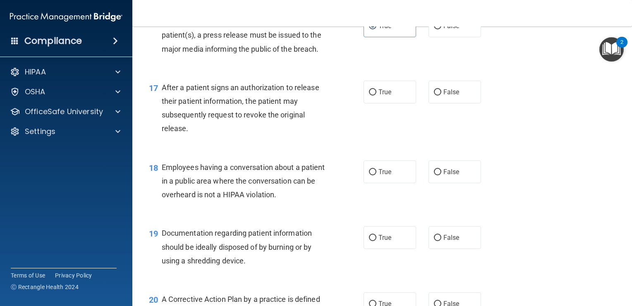
scroll to position [1098, 0]
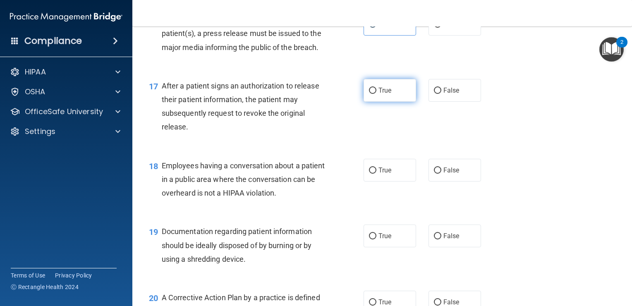
click at [369, 94] on input "True" at bounding box center [372, 91] width 7 height 6
radio input "true"
click at [436, 174] on input "False" at bounding box center [437, 170] width 7 height 6
radio input "true"
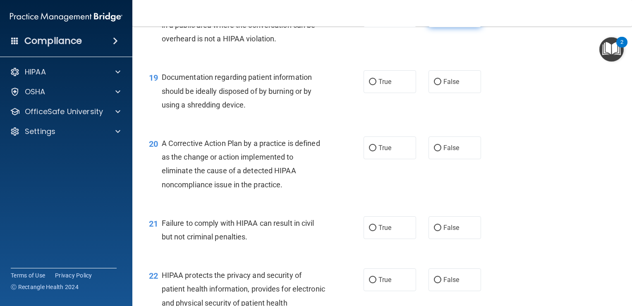
scroll to position [1253, 0]
click at [370, 84] on input "True" at bounding box center [372, 81] width 7 height 6
radio input "true"
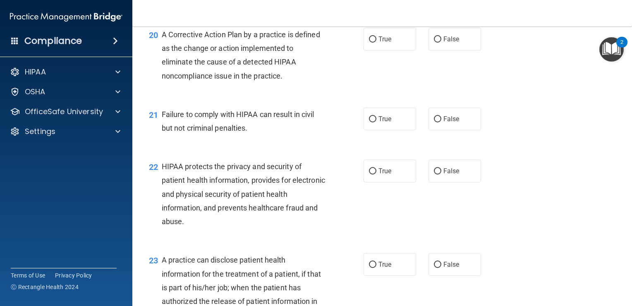
scroll to position [1360, 0]
click at [369, 43] on input "True" at bounding box center [372, 40] width 7 height 6
radio input "true"
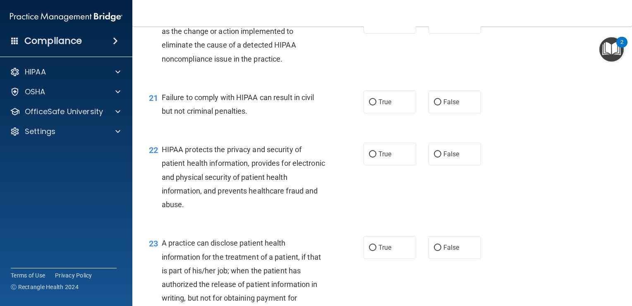
scroll to position [1381, 0]
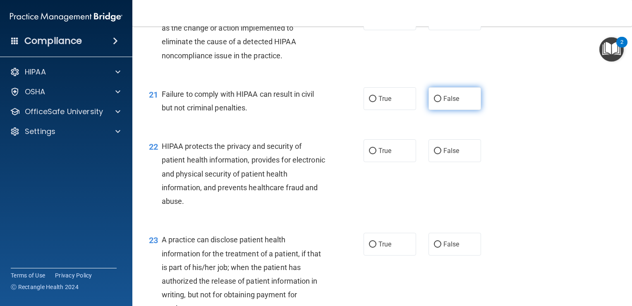
click at [434, 102] on input "False" at bounding box center [437, 99] width 7 height 6
radio input "true"
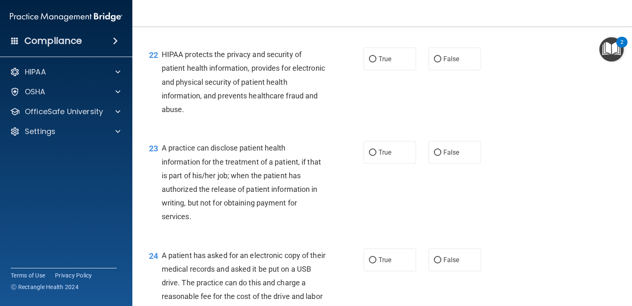
scroll to position [1478, 0]
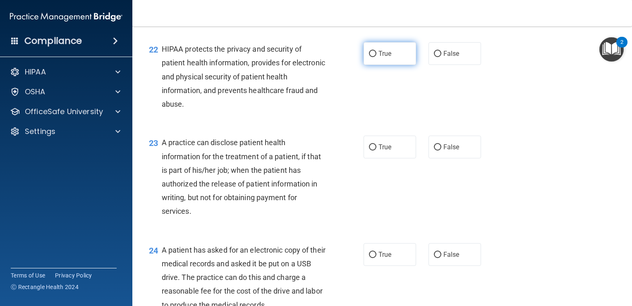
click at [373, 57] on input "True" at bounding box center [372, 54] width 7 height 6
radio input "true"
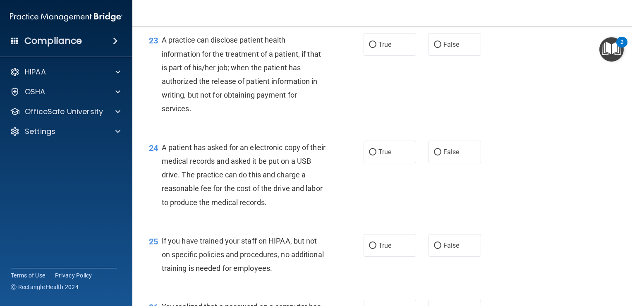
scroll to position [1581, 0]
click at [443, 48] on span "False" at bounding box center [451, 45] width 16 height 8
click at [440, 48] on input "False" at bounding box center [437, 45] width 7 height 6
radio input "true"
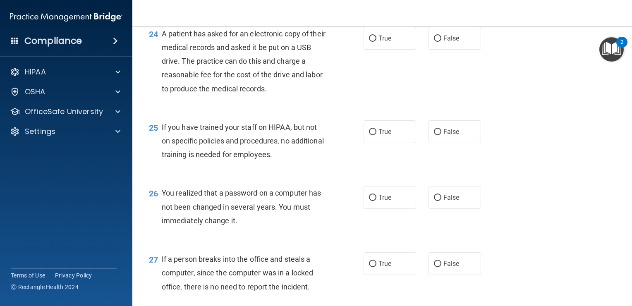
scroll to position [1695, 0]
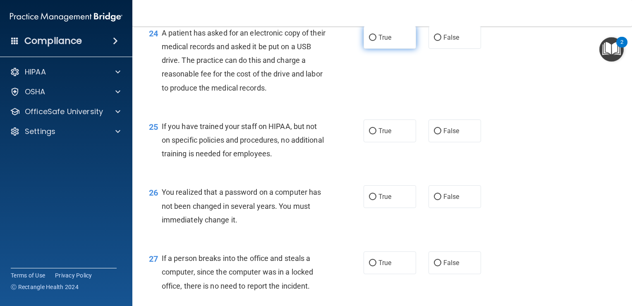
click at [369, 41] on input "True" at bounding box center [372, 38] width 7 height 6
radio input "true"
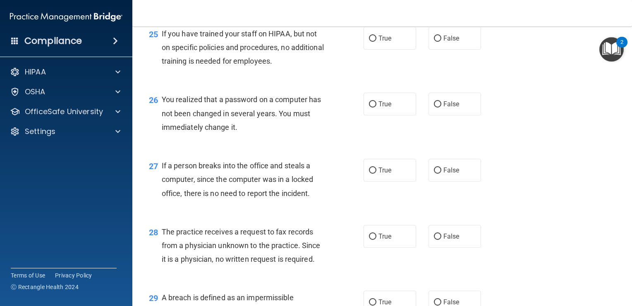
scroll to position [1788, 0]
click at [437, 50] on label "False" at bounding box center [454, 38] width 53 height 23
click at [437, 42] on input "False" at bounding box center [437, 39] width 7 height 6
radio input "true"
click at [370, 108] on input "True" at bounding box center [372, 104] width 7 height 6
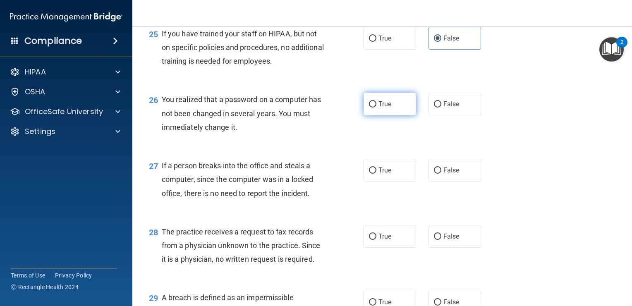
radio input "true"
click at [435, 174] on input "False" at bounding box center [437, 170] width 7 height 6
radio input "true"
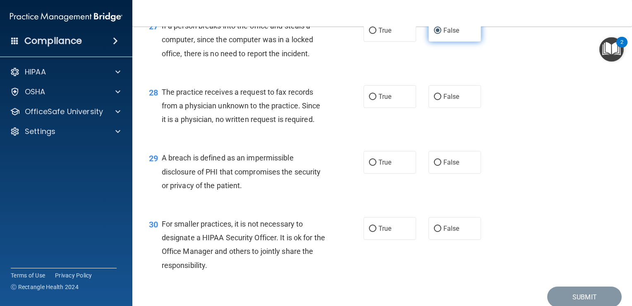
scroll to position [1928, 0]
click at [434, 100] on input "False" at bounding box center [437, 96] width 7 height 6
radio input "true"
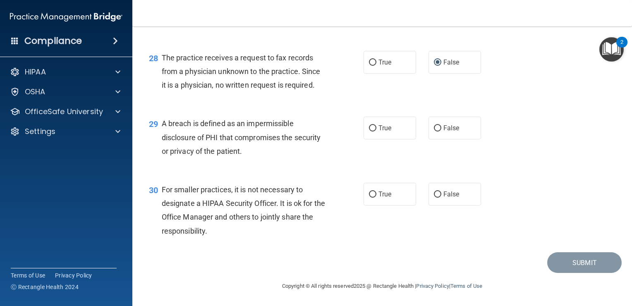
scroll to position [1966, 0]
click at [379, 132] on span "True" at bounding box center [384, 128] width 13 height 8
click at [376, 131] on input "True" at bounding box center [372, 128] width 7 height 6
radio input "true"
click at [438, 203] on label "False" at bounding box center [454, 194] width 53 height 23
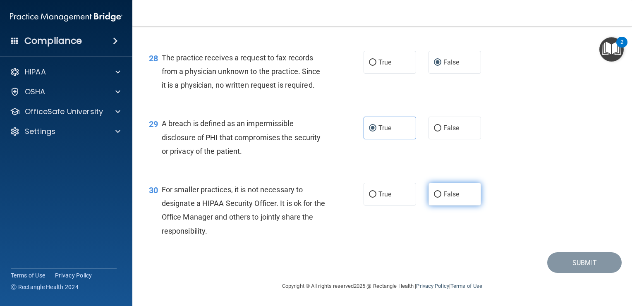
click at [438, 198] on input "False" at bounding box center [437, 194] width 7 height 6
radio input "true"
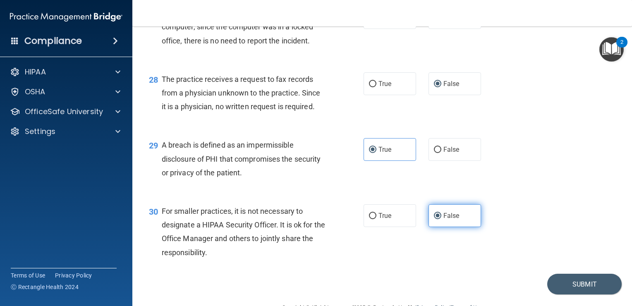
scroll to position [1942, 0]
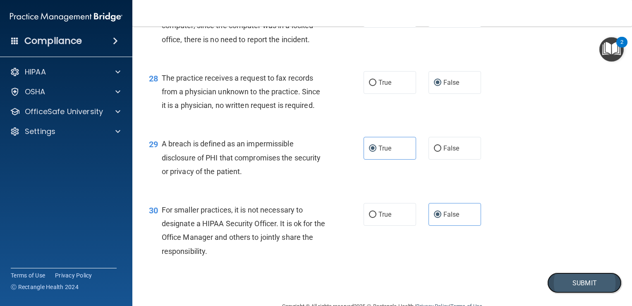
click at [576, 294] on button "Submit" at bounding box center [584, 283] width 74 height 21
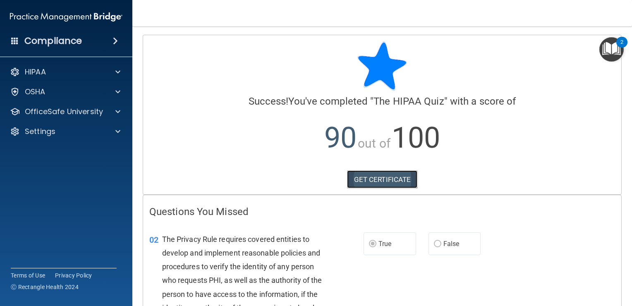
click at [372, 177] on link "GET CERTIFICATE" at bounding box center [382, 179] width 71 height 18
click at [114, 110] on div at bounding box center [116, 112] width 21 height 10
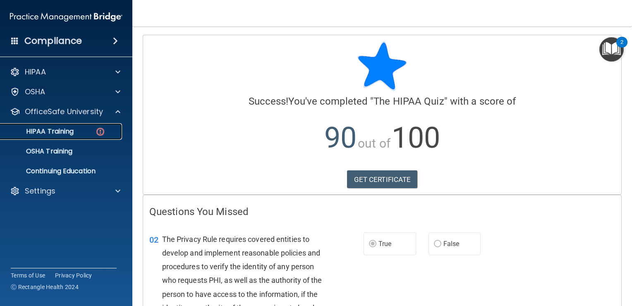
click at [76, 128] on div "HIPAA Training" at bounding box center [61, 131] width 113 height 8
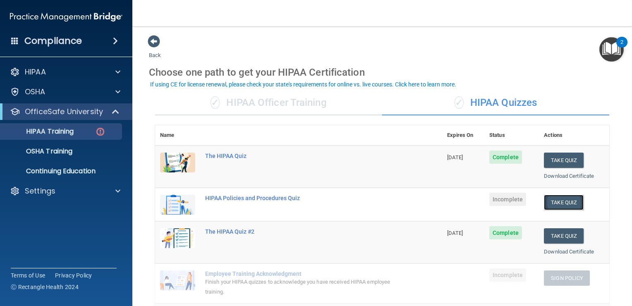
click at [562, 198] on button "Take Quiz" at bounding box center [564, 202] width 40 height 15
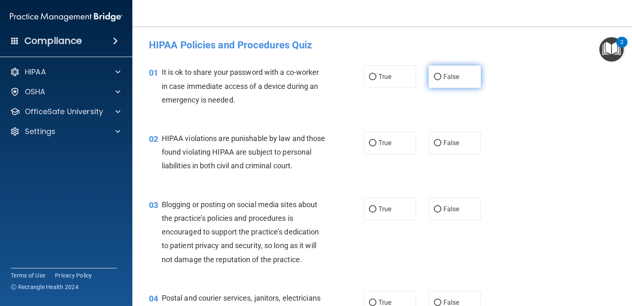
click at [443, 77] on span "False" at bounding box center [451, 77] width 16 height 8
click at [441, 77] on input "False" at bounding box center [437, 77] width 7 height 6
radio input "true"
click at [374, 138] on label "True" at bounding box center [389, 142] width 53 height 23
click at [374, 140] on input "True" at bounding box center [372, 143] width 7 height 6
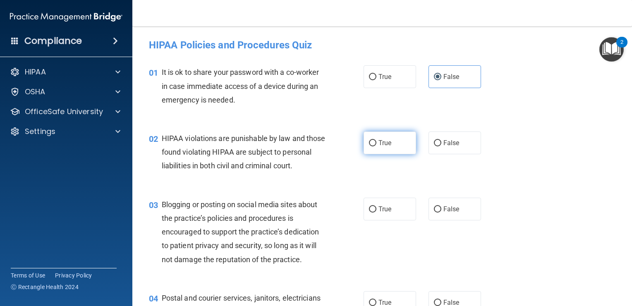
radio input "true"
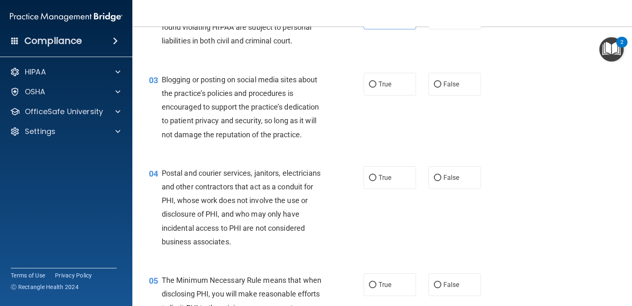
scroll to position [124, 0]
click at [435, 88] on input "False" at bounding box center [437, 85] width 7 height 6
radio input "true"
click at [369, 182] on input "True" at bounding box center [372, 179] width 7 height 6
radio input "true"
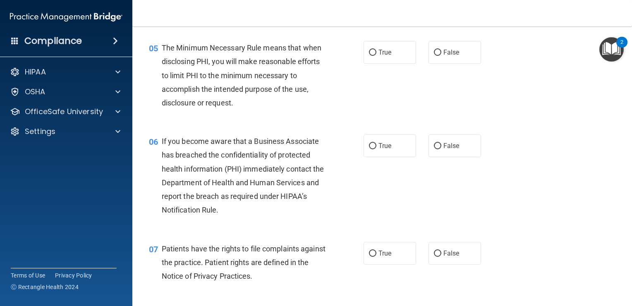
scroll to position [357, 0]
click at [371, 56] on input "True" at bounding box center [372, 53] width 7 height 6
radio input "true"
click at [448, 150] on span "False" at bounding box center [451, 146] width 16 height 8
click at [441, 149] on input "False" at bounding box center [437, 146] width 7 height 6
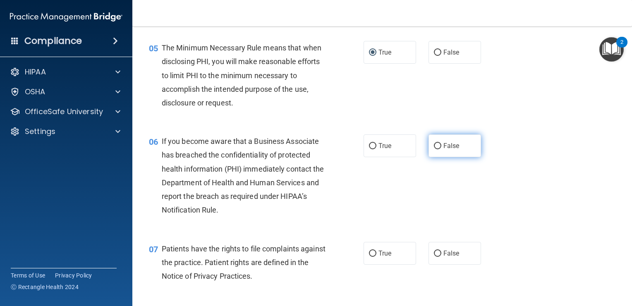
radio input "true"
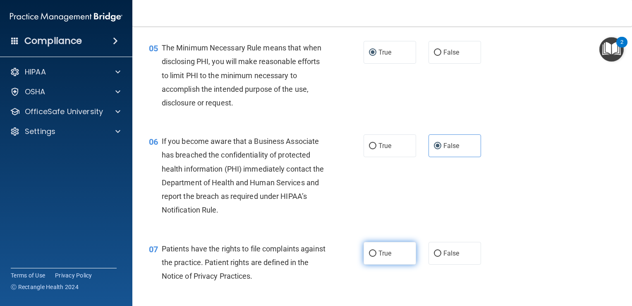
click at [373, 265] on label "True" at bounding box center [389, 253] width 53 height 23
click at [373, 257] on input "True" at bounding box center [372, 254] width 7 height 6
radio input "true"
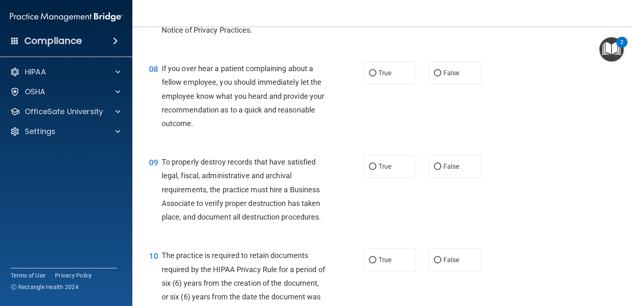
scroll to position [605, 0]
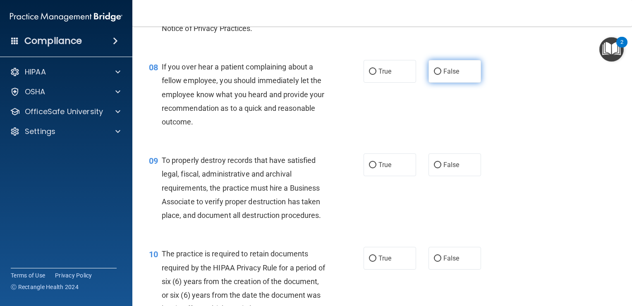
click at [434, 75] on input "False" at bounding box center [437, 72] width 7 height 6
radio input "true"
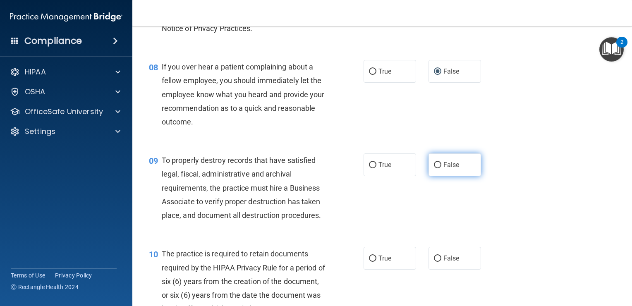
click at [434, 168] on input "False" at bounding box center [437, 165] width 7 height 6
radio input "true"
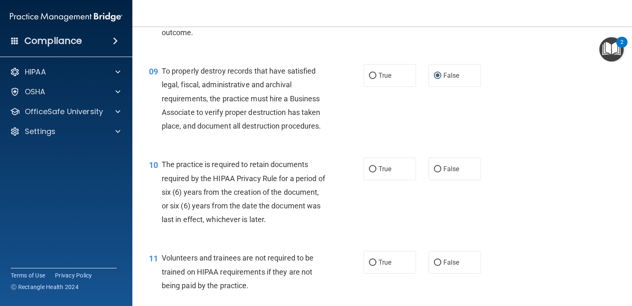
scroll to position [699, 0]
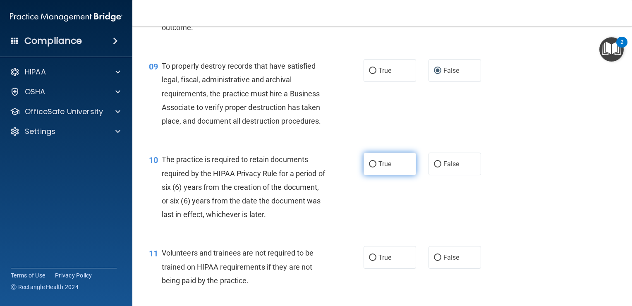
click at [369, 167] on input "True" at bounding box center [372, 164] width 7 height 6
radio input "true"
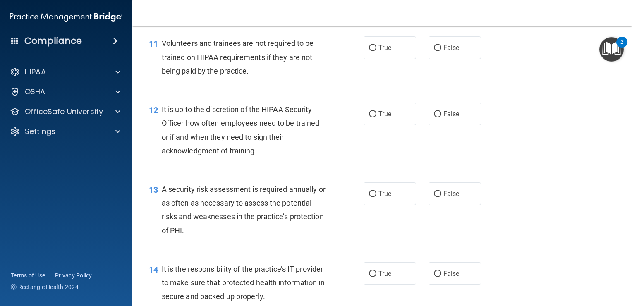
scroll to position [909, 0]
click at [434, 51] on input "False" at bounding box center [437, 48] width 7 height 6
radio input "true"
click at [434, 117] on input "False" at bounding box center [437, 114] width 7 height 6
radio input "true"
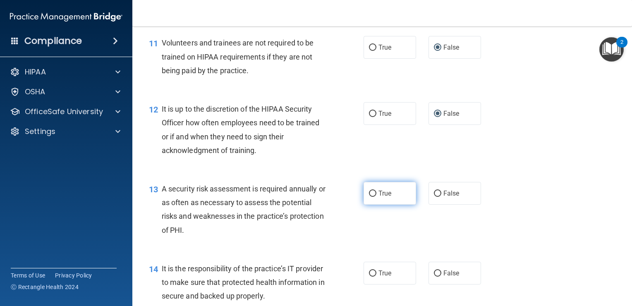
click at [369, 197] on input "True" at bounding box center [372, 194] width 7 height 6
radio input "true"
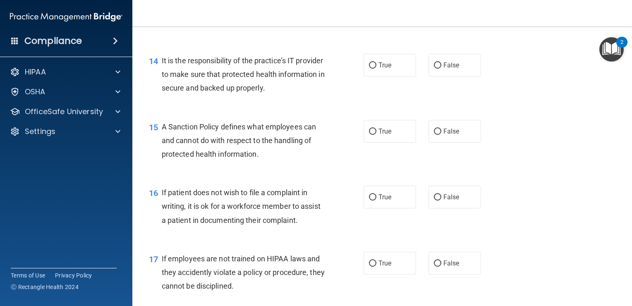
scroll to position [1118, 0]
click at [447, 69] on span "False" at bounding box center [451, 65] width 16 height 8
click at [441, 68] on input "False" at bounding box center [437, 65] width 7 height 6
radio input "true"
click at [434, 134] on input "False" at bounding box center [437, 131] width 7 height 6
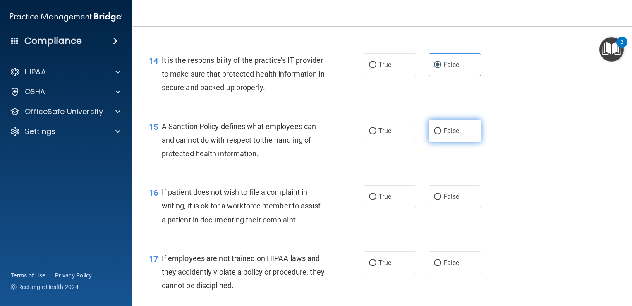
radio input "true"
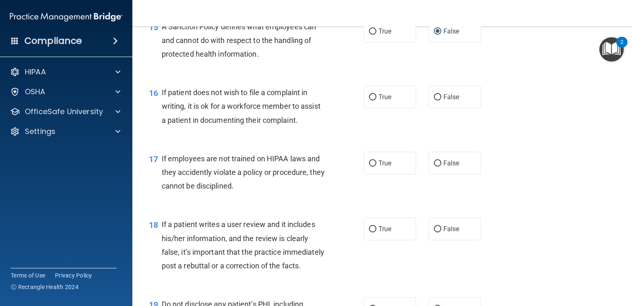
scroll to position [1217, 0]
click at [365, 108] on label "True" at bounding box center [389, 97] width 53 height 23
click at [369, 100] on input "True" at bounding box center [372, 97] width 7 height 6
radio input "true"
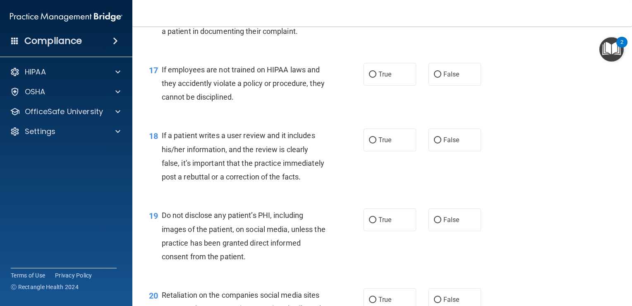
scroll to position [1307, 0]
click at [437, 85] on label "False" at bounding box center [454, 73] width 53 height 23
click at [437, 77] on input "False" at bounding box center [437, 74] width 7 height 6
radio input "true"
click at [434, 143] on input "False" at bounding box center [437, 140] width 7 height 6
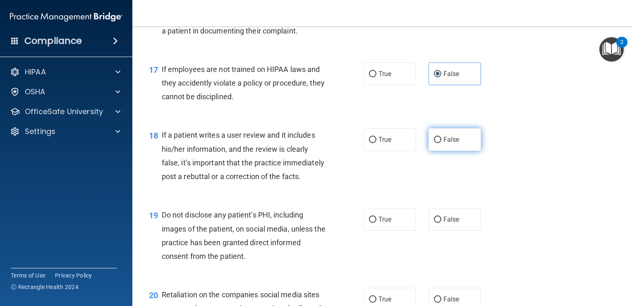
radio input "true"
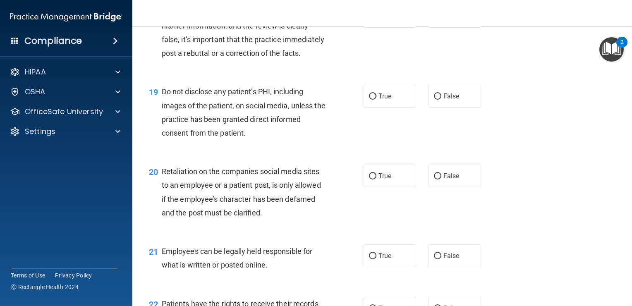
scroll to position [1430, 0]
click at [369, 99] on input "True" at bounding box center [372, 96] width 7 height 6
radio input "true"
click at [435, 179] on input "False" at bounding box center [437, 176] width 7 height 6
radio input "true"
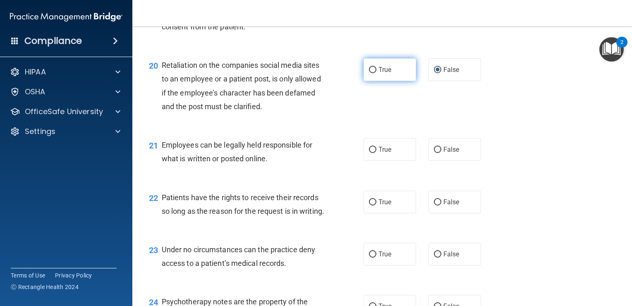
scroll to position [1536, 0]
click at [372, 153] on input "True" at bounding box center [372, 150] width 7 height 6
radio input "true"
click at [434, 206] on input "False" at bounding box center [437, 202] width 7 height 6
radio input "true"
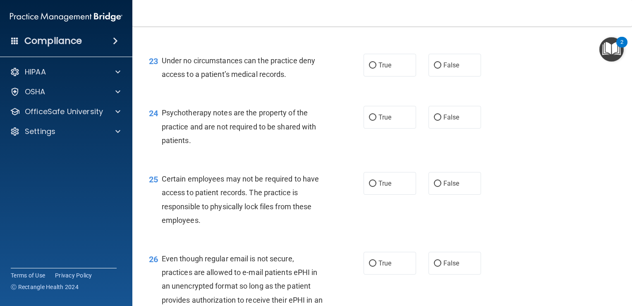
scroll to position [1726, 0]
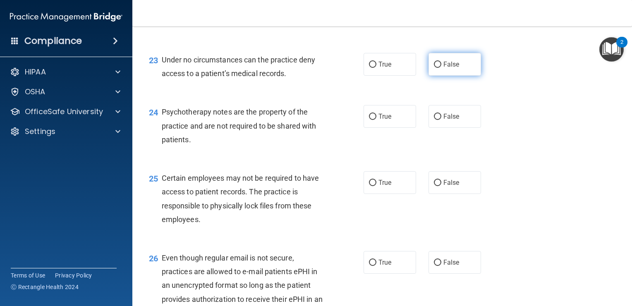
click at [439, 76] on label "False" at bounding box center [454, 64] width 53 height 23
click at [439, 68] on input "False" at bounding box center [437, 65] width 7 height 6
radio input "true"
click at [387, 120] on span "True" at bounding box center [384, 116] width 13 height 8
click at [376, 120] on input "True" at bounding box center [372, 117] width 7 height 6
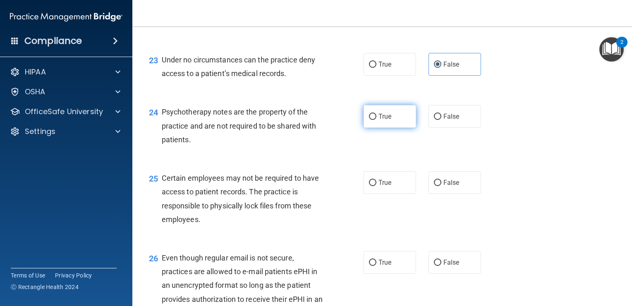
radio input "true"
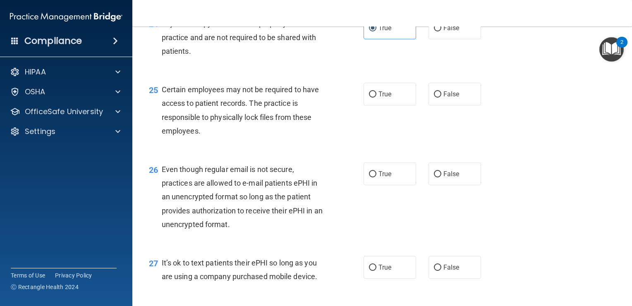
scroll to position [1820, 0]
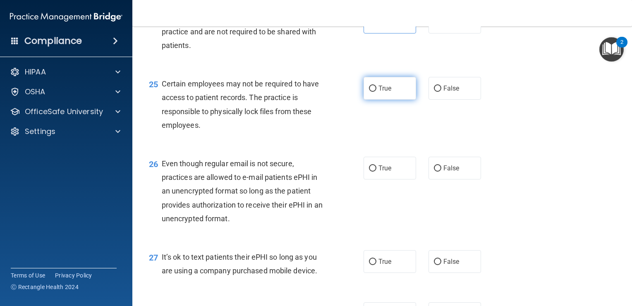
click at [369, 92] on input "True" at bounding box center [372, 89] width 7 height 6
radio input "true"
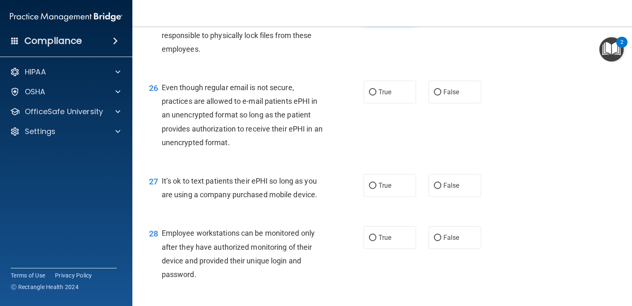
scroll to position [1896, 0]
click at [369, 96] on input "True" at bounding box center [372, 92] width 7 height 6
radio input "true"
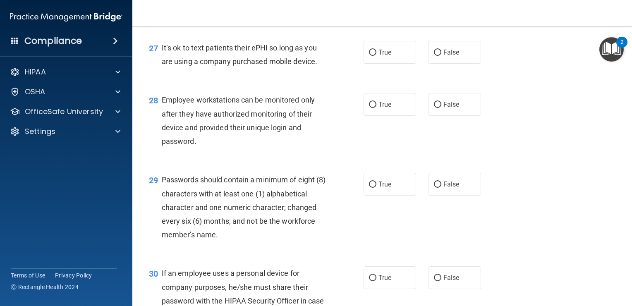
scroll to position [2029, 0]
click at [443, 56] on span "False" at bounding box center [451, 52] width 16 height 8
click at [440, 56] on input "False" at bounding box center [437, 53] width 7 height 6
radio input "true"
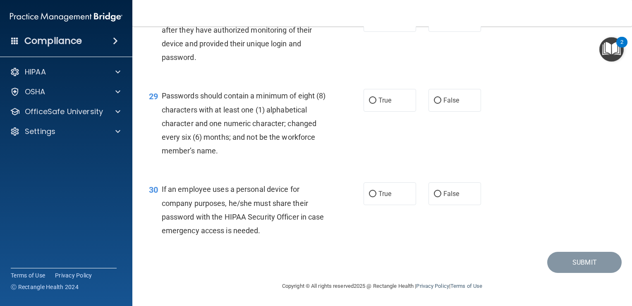
scroll to position [2122, 0]
click at [443, 24] on span "False" at bounding box center [451, 21] width 16 height 8
click at [441, 24] on input "False" at bounding box center [437, 21] width 7 height 6
radio input "true"
click at [378, 104] on span "True" at bounding box center [384, 100] width 13 height 8
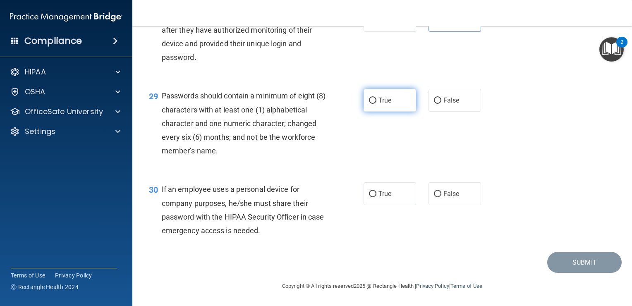
click at [376, 104] on input "True" at bounding box center [372, 101] width 7 height 6
radio input "true"
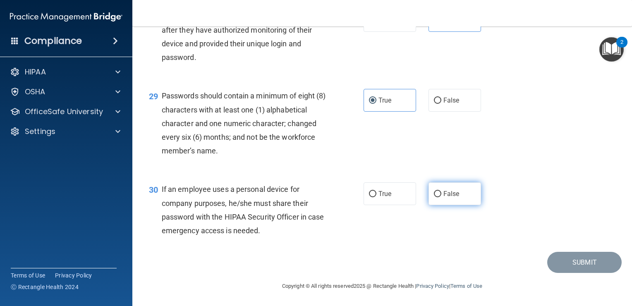
click at [437, 197] on input "False" at bounding box center [437, 194] width 7 height 6
radio input "true"
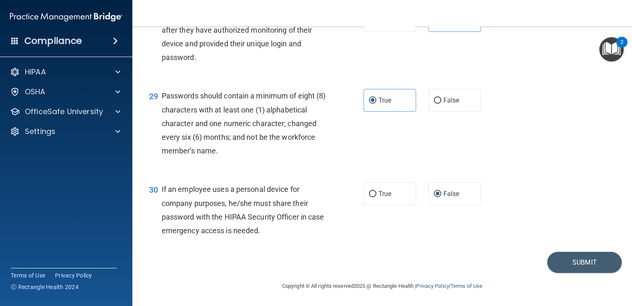
scroll to position [2133, 0]
click at [560, 273] on button "Submit" at bounding box center [584, 262] width 74 height 21
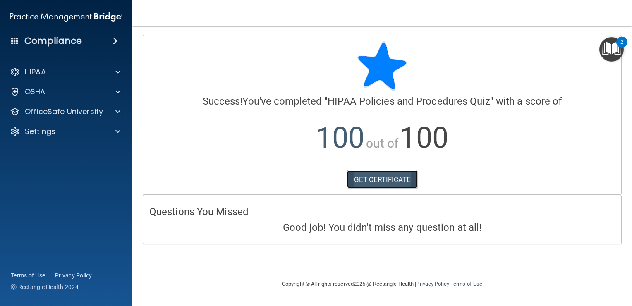
click at [405, 176] on link "GET CERTIFICATE" at bounding box center [382, 179] width 71 height 18
click at [102, 109] on div "OfficeSafe University" at bounding box center [55, 112] width 103 height 10
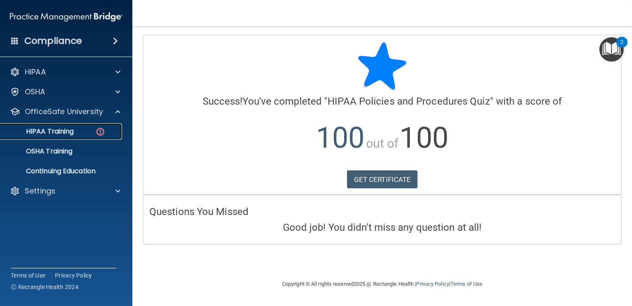
click at [51, 127] on p "HIPAA Training" at bounding box center [39, 131] width 68 height 8
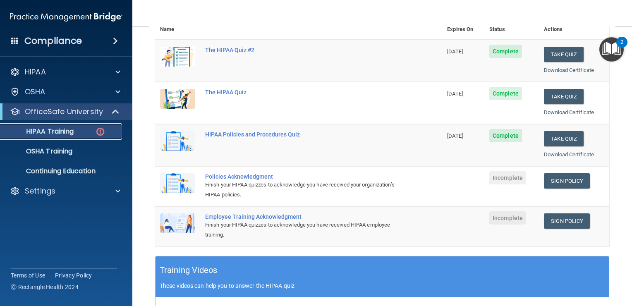
scroll to position [108, 0]
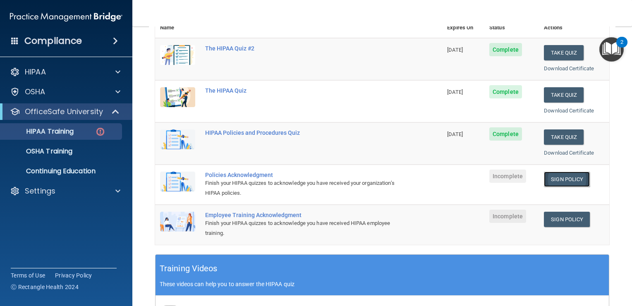
click at [549, 182] on link "Sign Policy" at bounding box center [567, 179] width 46 height 15
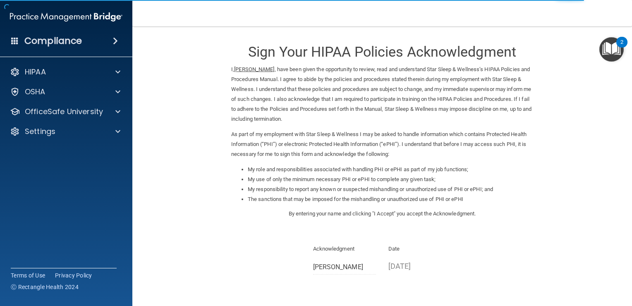
scroll to position [73, 0]
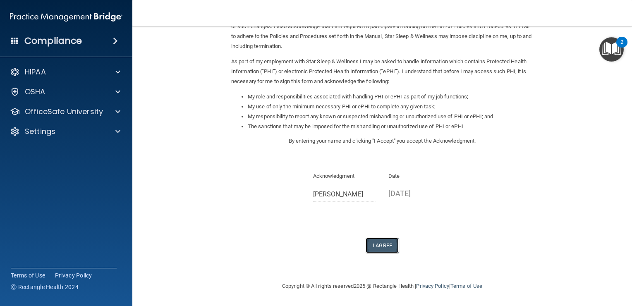
click at [374, 249] on button "I Agree" at bounding box center [382, 245] width 33 height 15
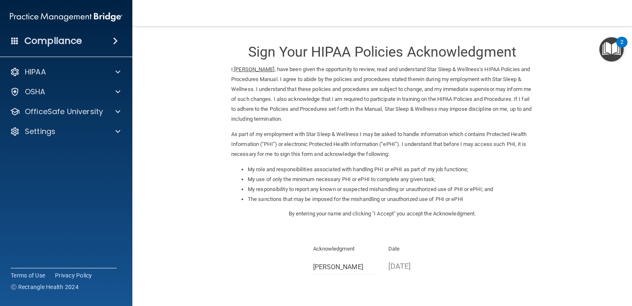
scroll to position [105, 0]
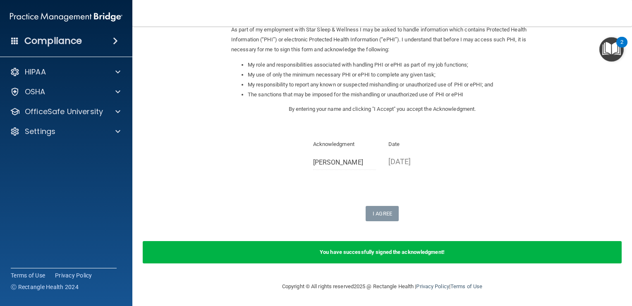
click at [333, 195] on div "Sign Your HIPAA Policies Acknowledgment I, [PERSON_NAME] , have been given the …" at bounding box center [382, 75] width 302 height 291
click at [90, 112] on p "OfficeSafe University" at bounding box center [64, 112] width 78 height 10
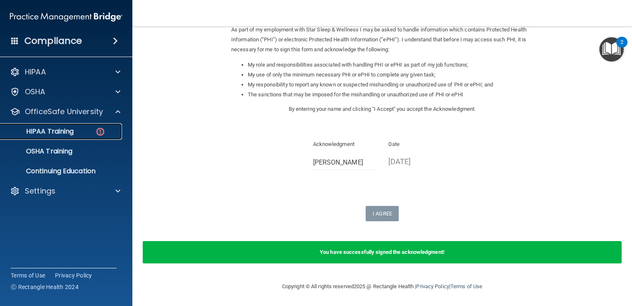
click at [66, 137] on link "HIPAA Training" at bounding box center [57, 131] width 130 height 17
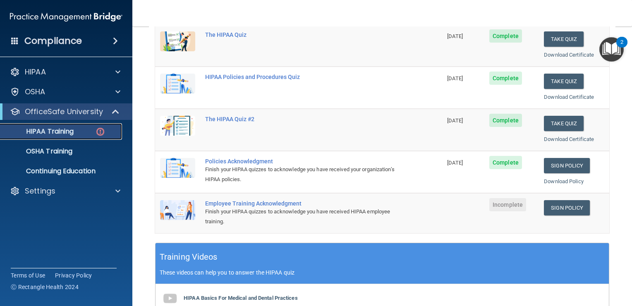
scroll to position [121, 0]
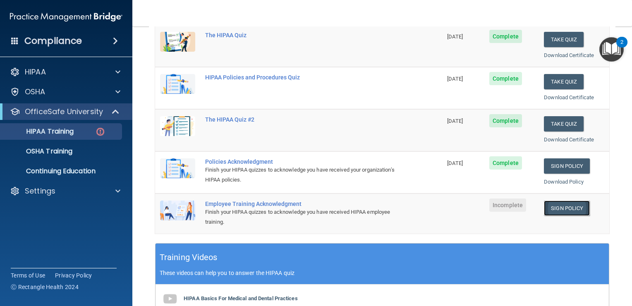
click at [557, 210] on link "Sign Policy" at bounding box center [567, 208] width 46 height 15
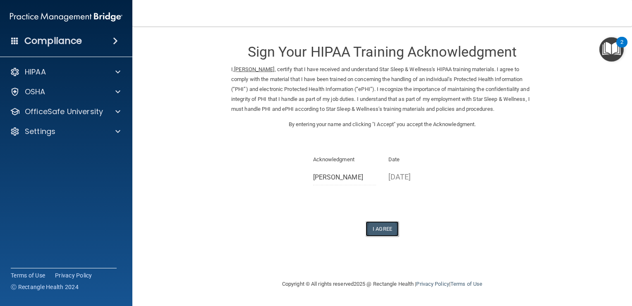
click at [382, 226] on button "I Agree" at bounding box center [382, 228] width 33 height 15
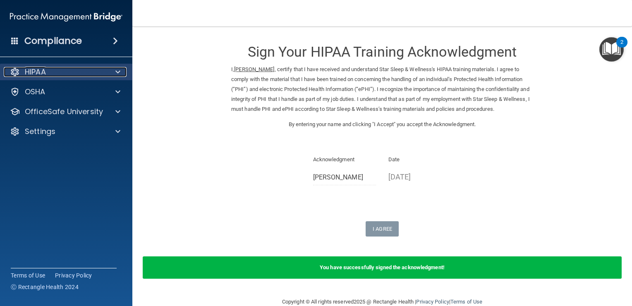
click at [111, 69] on div at bounding box center [116, 72] width 21 height 10
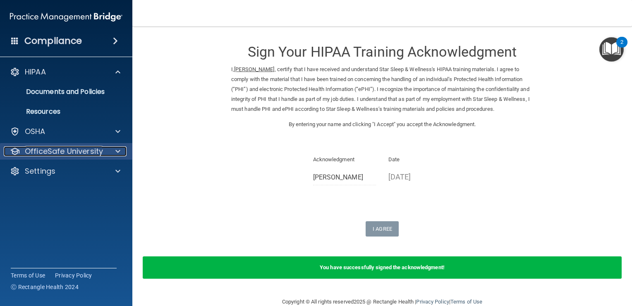
click at [112, 147] on div at bounding box center [116, 151] width 21 height 10
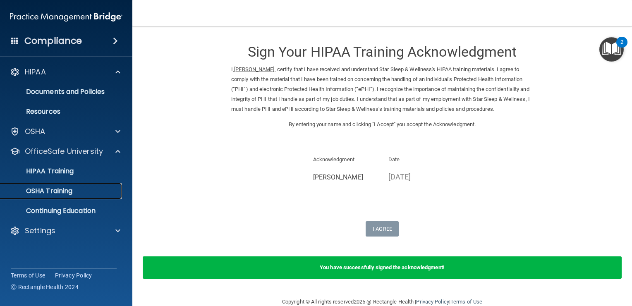
click at [42, 194] on p "OSHA Training" at bounding box center [38, 191] width 67 height 8
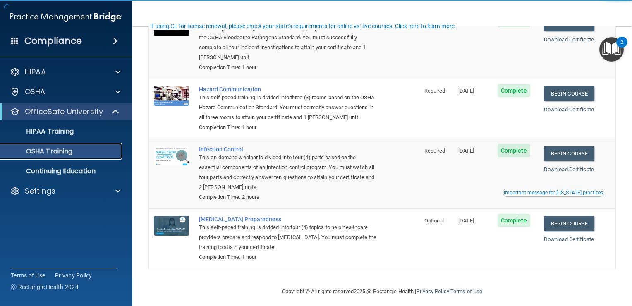
scroll to position [90, 0]
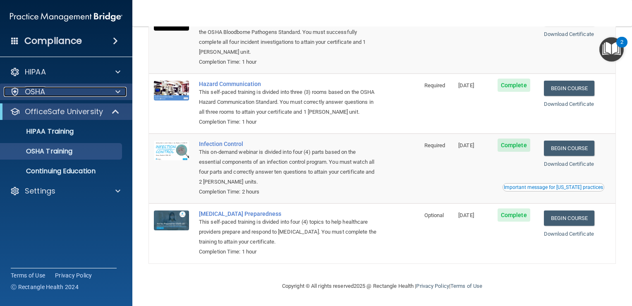
click at [41, 96] on p "OSHA" at bounding box center [35, 92] width 21 height 10
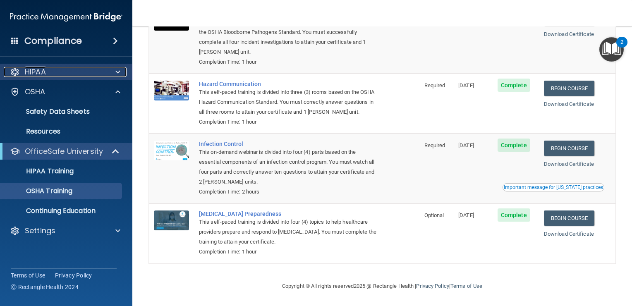
click at [38, 74] on p "HIPAA" at bounding box center [35, 72] width 21 height 10
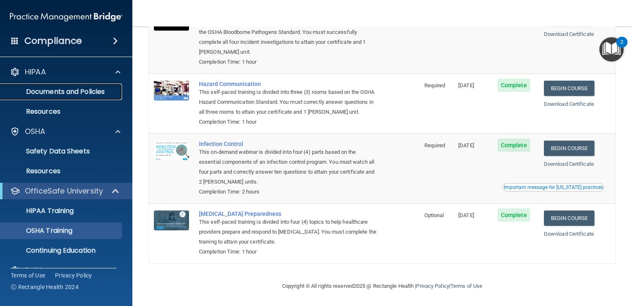
click at [44, 95] on p "Documents and Policies" at bounding box center [61, 92] width 113 height 8
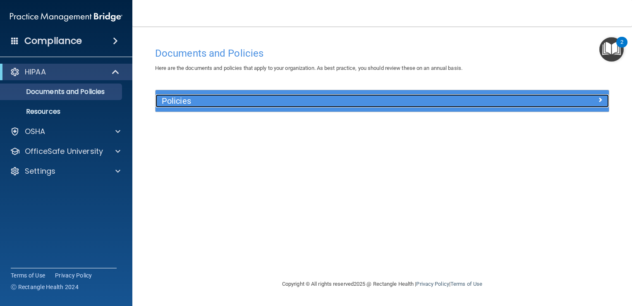
click at [189, 102] on h5 "Policies" at bounding box center [325, 100] width 327 height 9
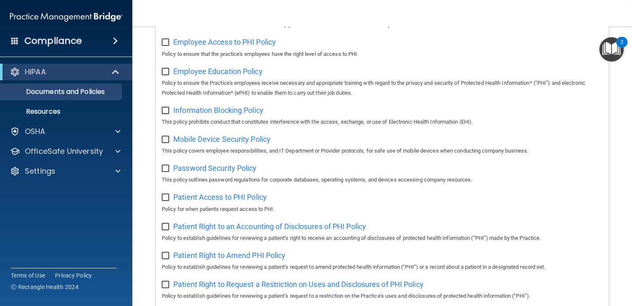
scroll to position [258, 0]
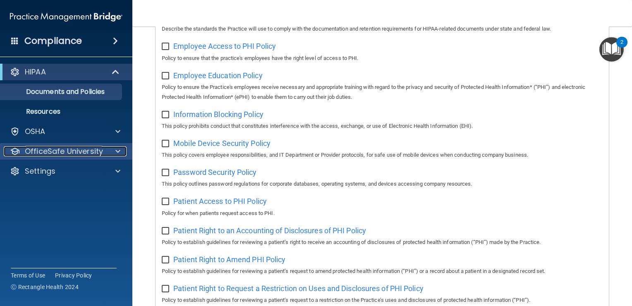
click at [48, 153] on p "OfficeSafe University" at bounding box center [64, 151] width 78 height 10
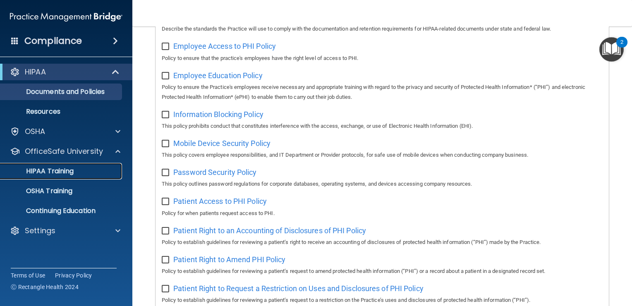
click at [48, 167] on p "HIPAA Training" at bounding box center [39, 171] width 68 height 8
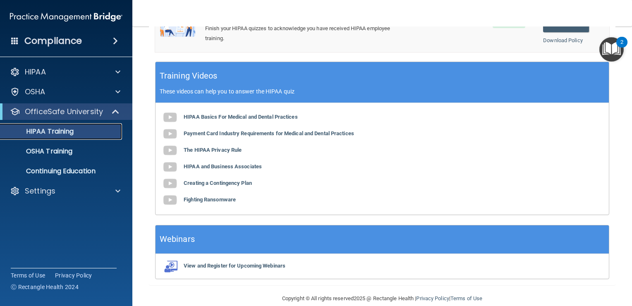
scroll to position [304, 0]
click at [57, 153] on p "OSHA Training" at bounding box center [38, 151] width 67 height 8
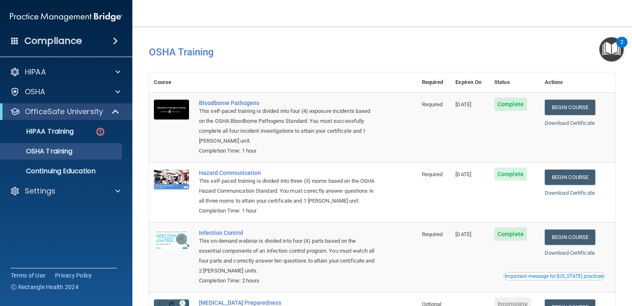
scroll to position [100, 0]
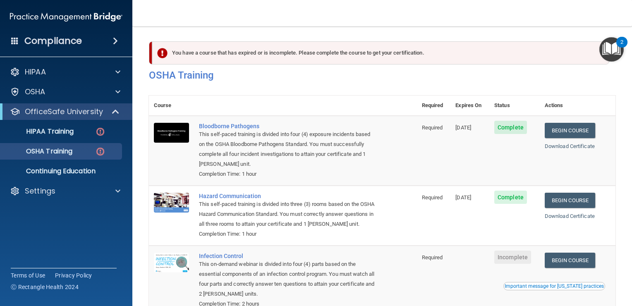
scroll to position [112, 0]
